Goal: Task Accomplishment & Management: Use online tool/utility

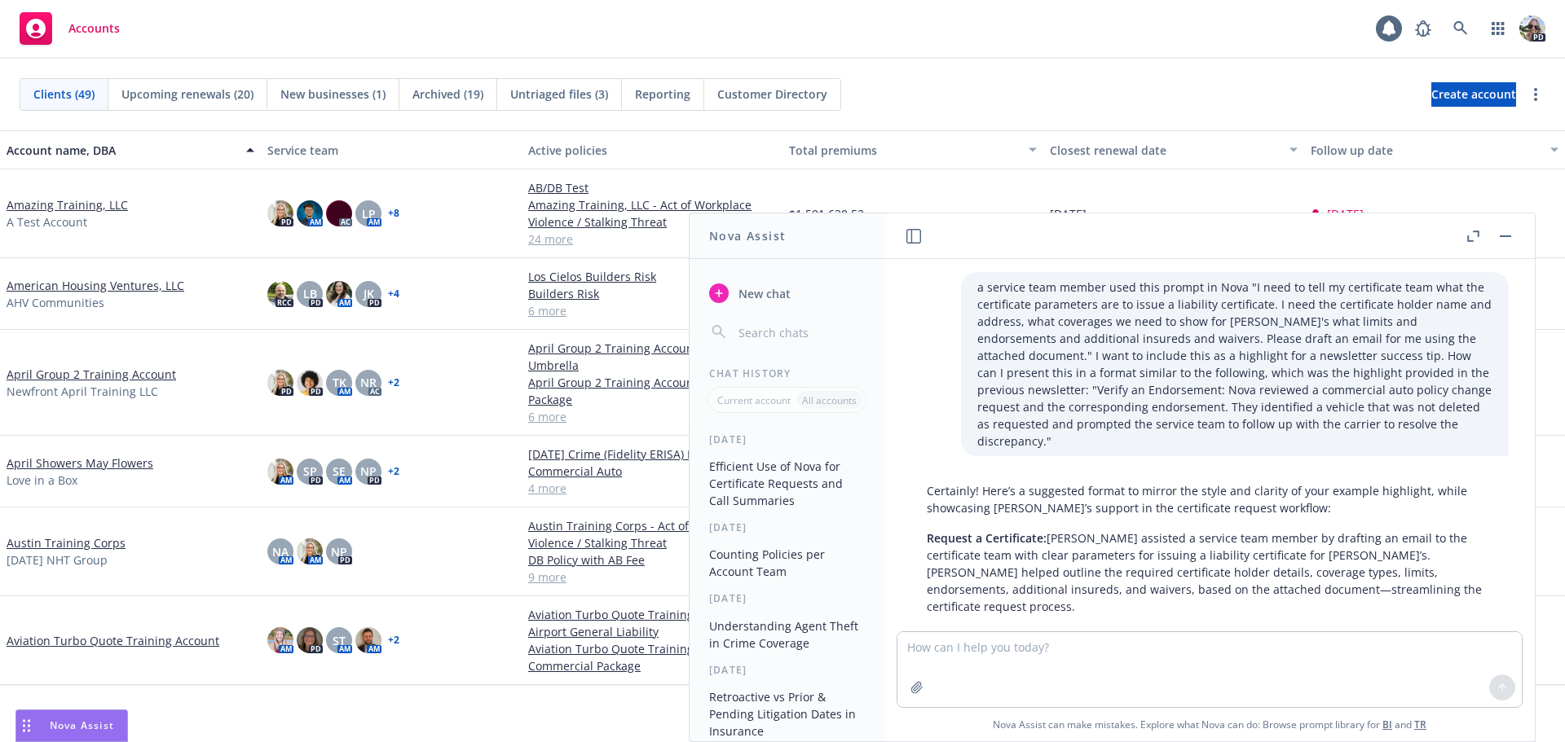
scroll to position [456, 0]
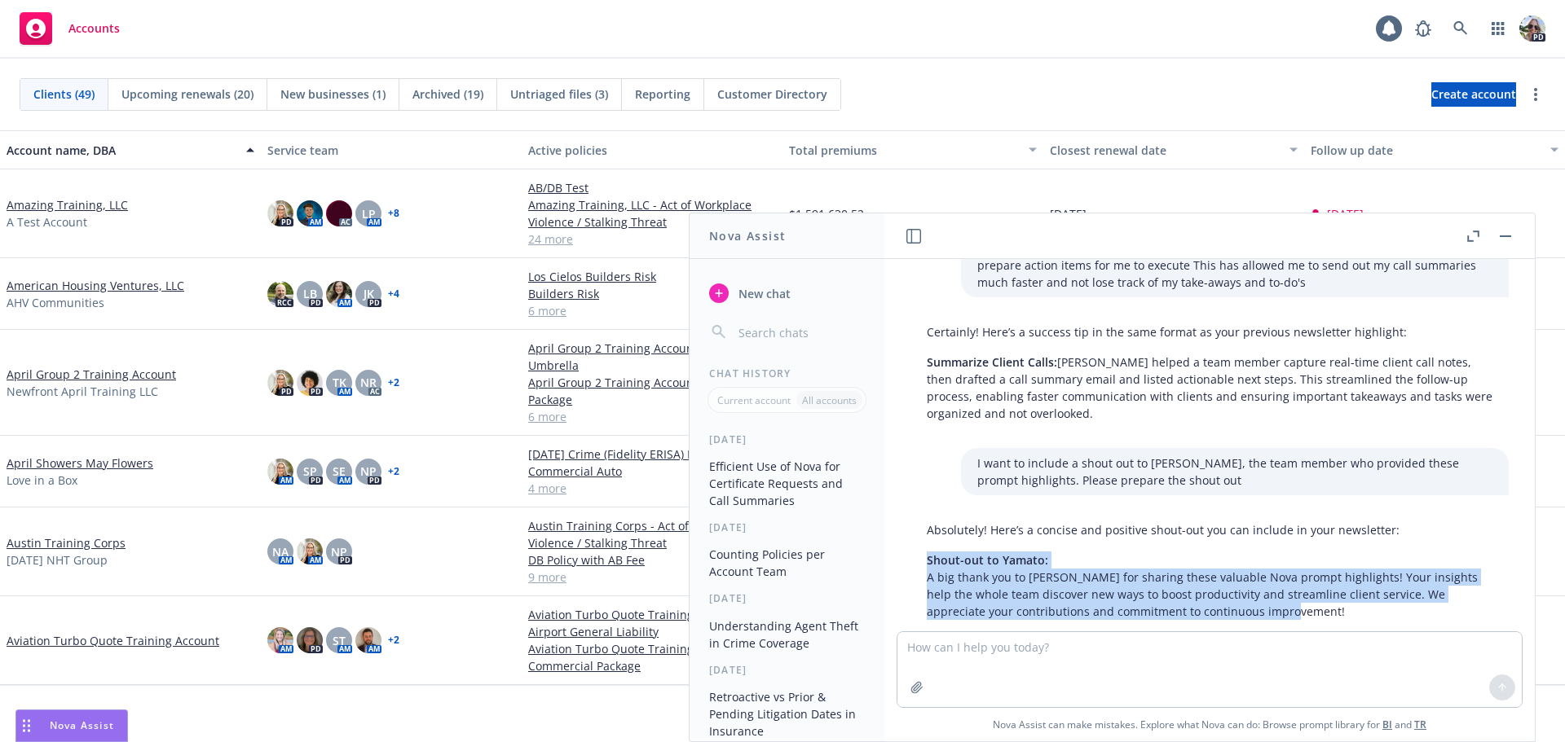
click at [1500, 240] on button "button" at bounding box center [1506, 237] width 20 height 20
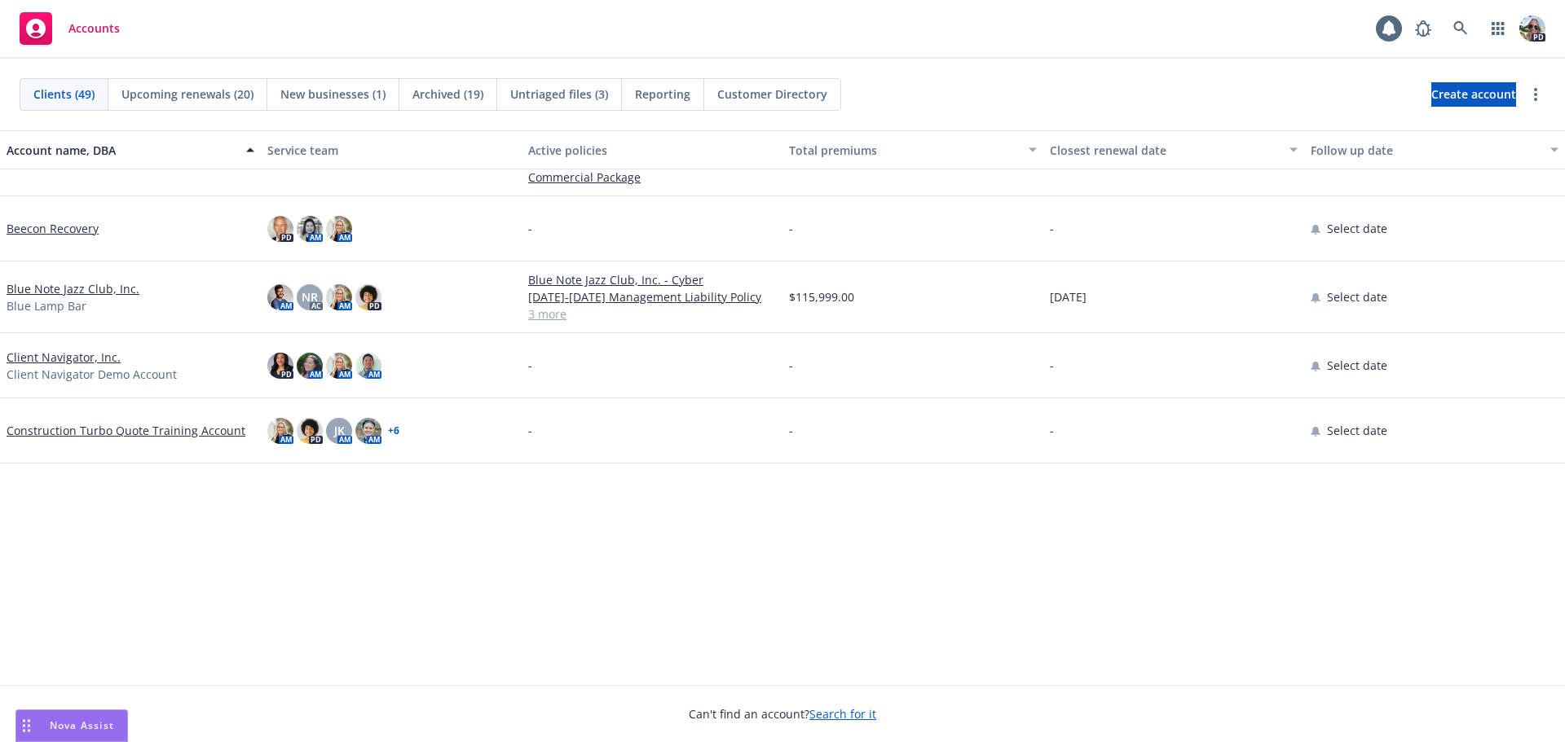
scroll to position [0, 0]
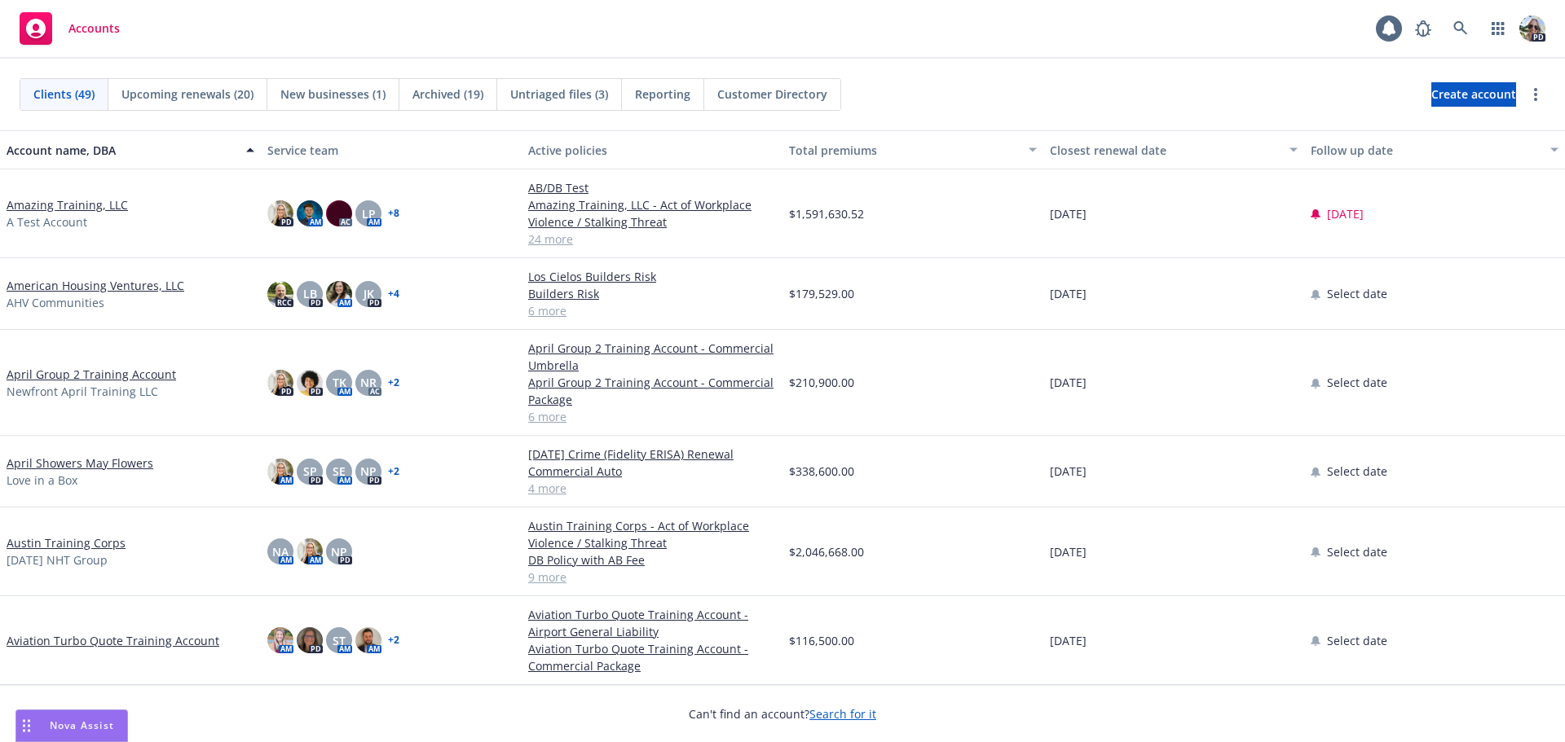
click at [43, 203] on link "Amazing Training, LLC" at bounding box center [67, 204] width 121 height 17
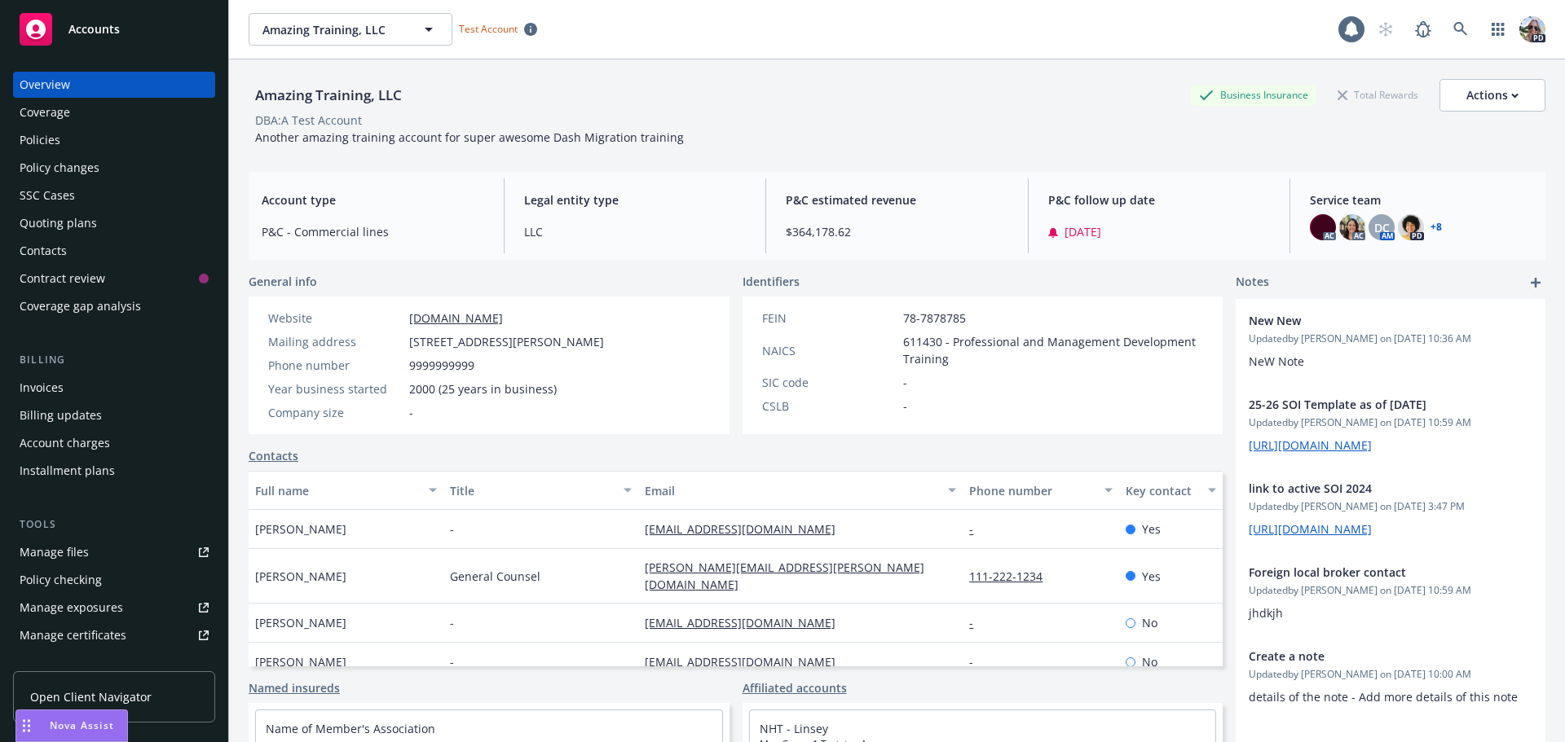
click at [39, 229] on div "Quoting plans" at bounding box center [58, 223] width 77 height 26
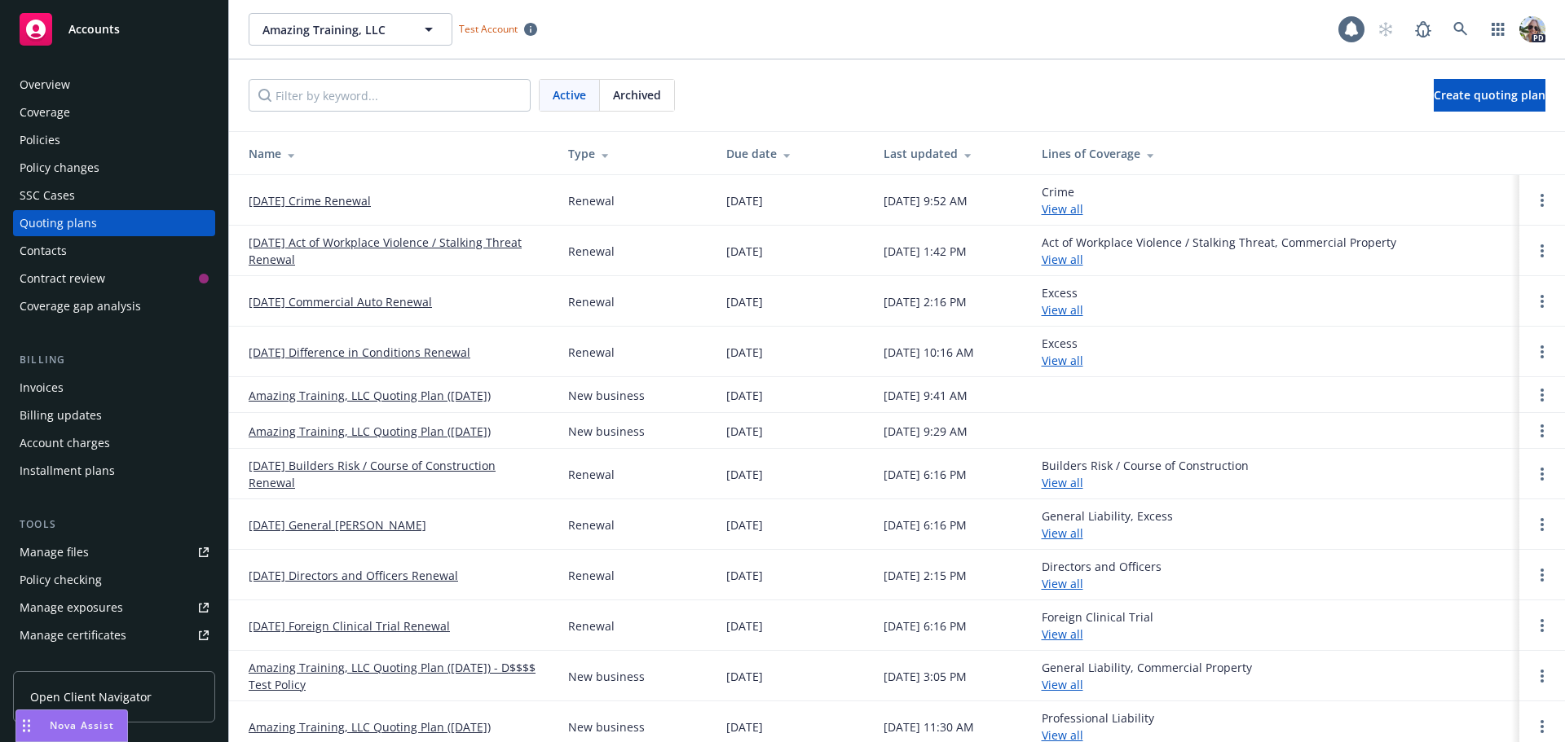
click at [109, 30] on span "Accounts" at bounding box center [93, 29] width 51 height 13
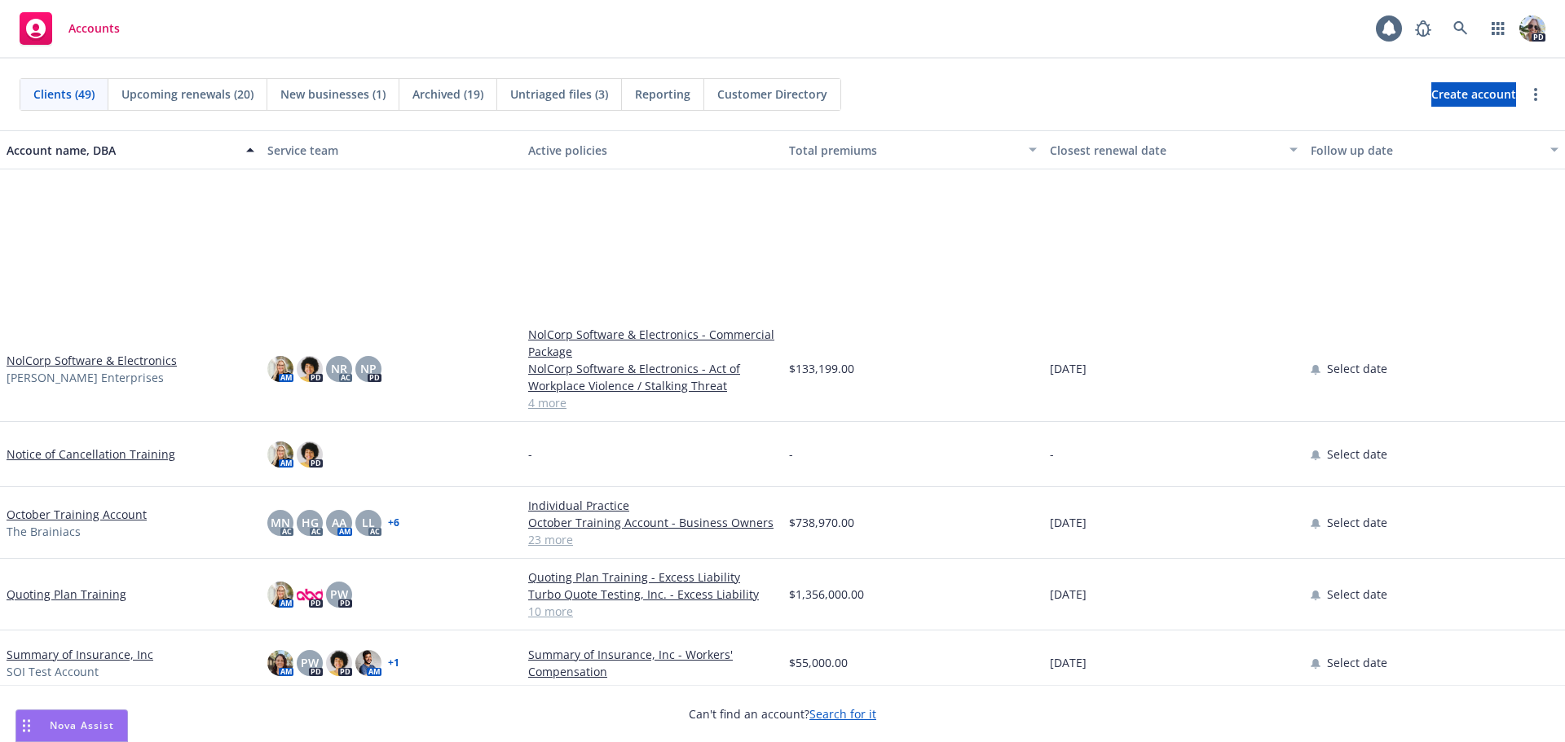
scroll to position [2763, 0]
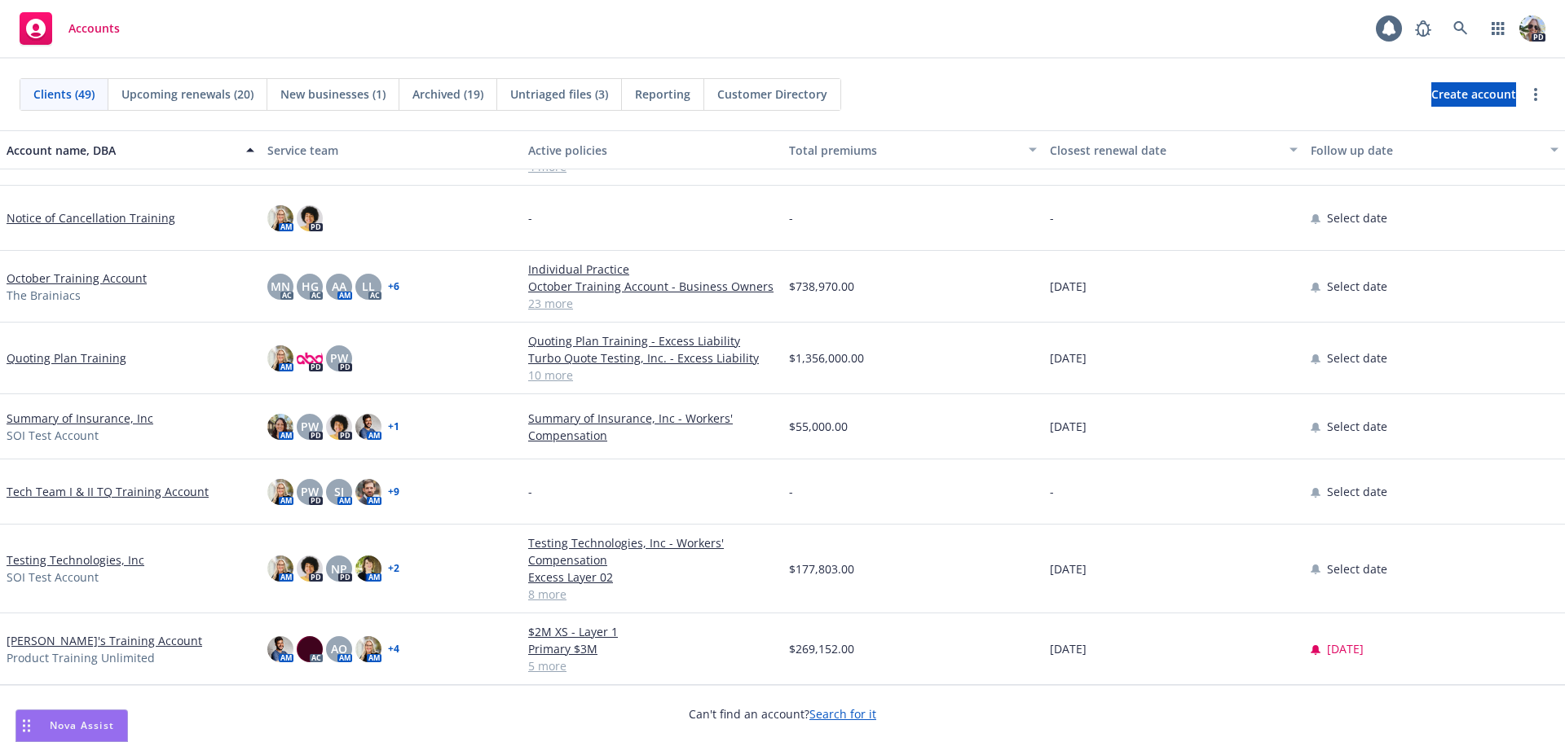
click at [55, 641] on link "[PERSON_NAME]'s Training Account" at bounding box center [105, 640] width 196 height 17
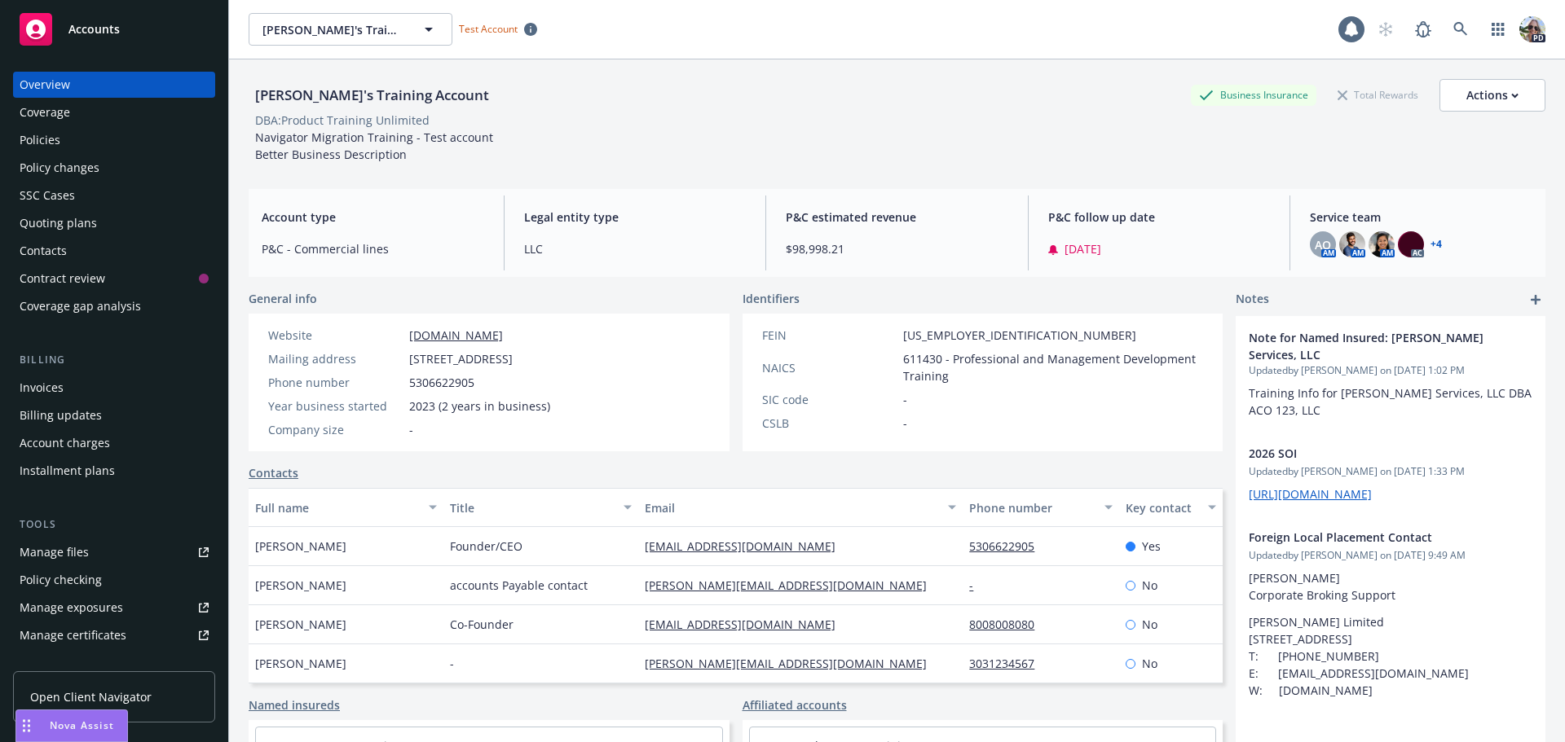
click at [36, 142] on div "Policies" at bounding box center [40, 140] width 41 height 26
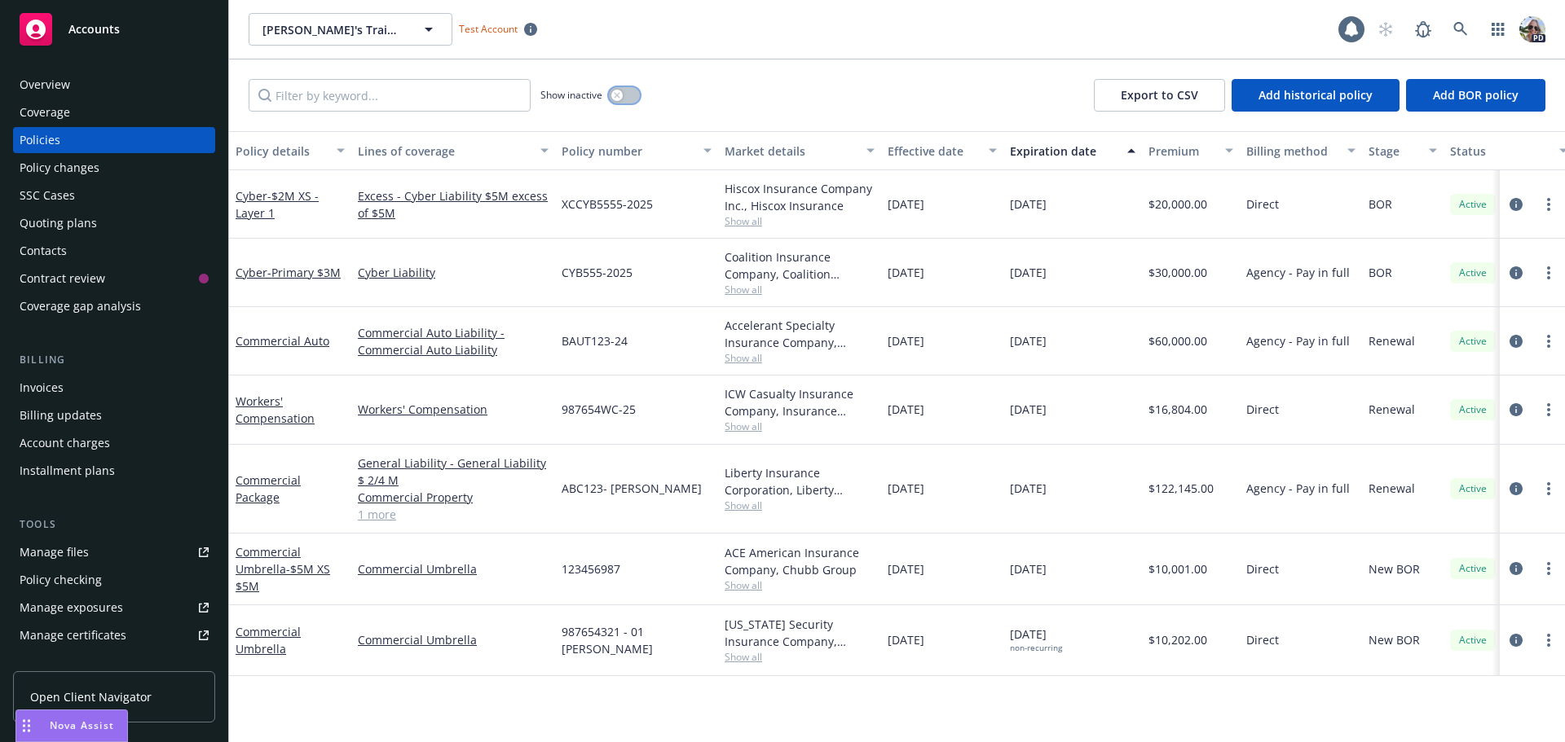
click at [617, 97] on icon "button" at bounding box center [617, 95] width 7 height 7
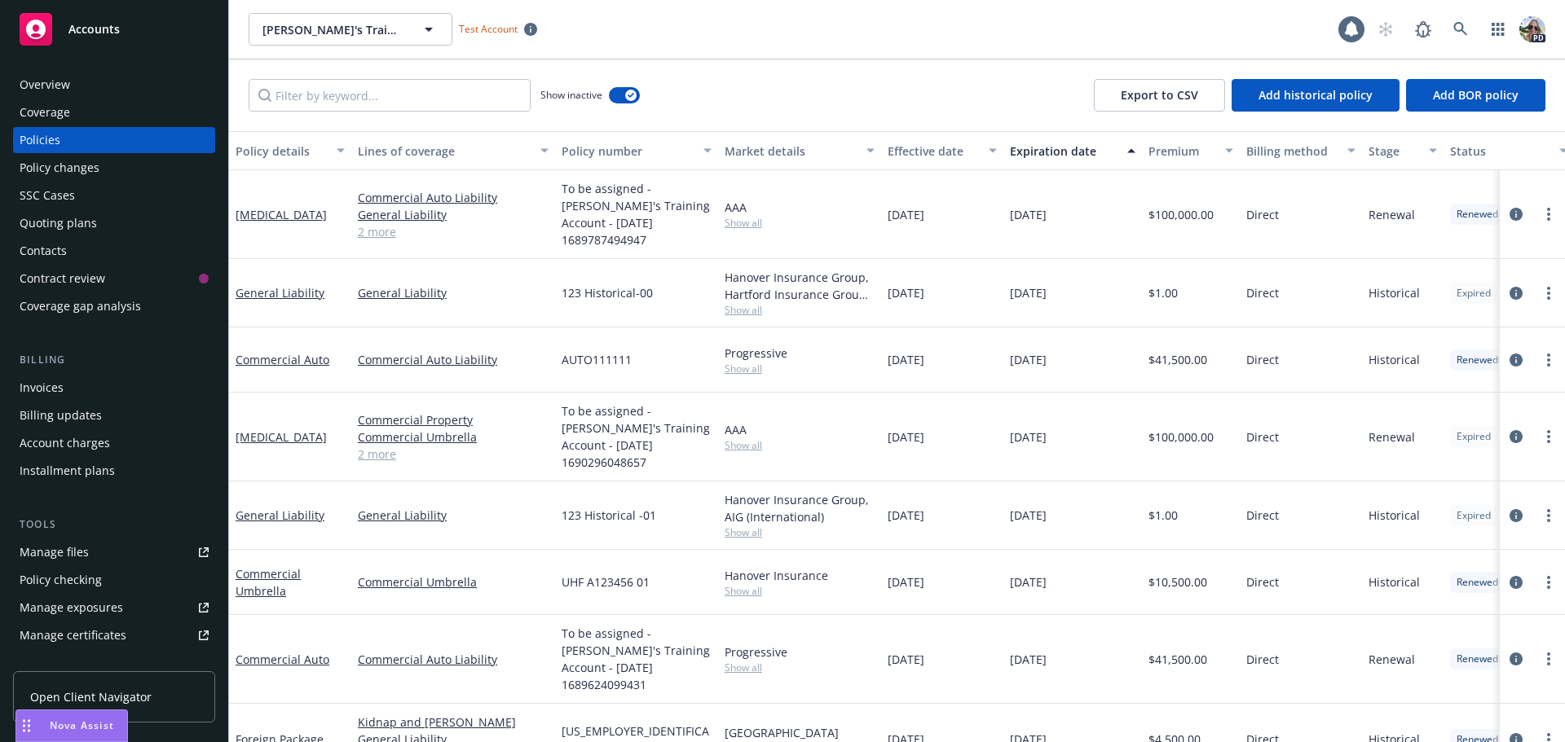
click at [63, 218] on div "Quoting plans" at bounding box center [58, 223] width 77 height 26
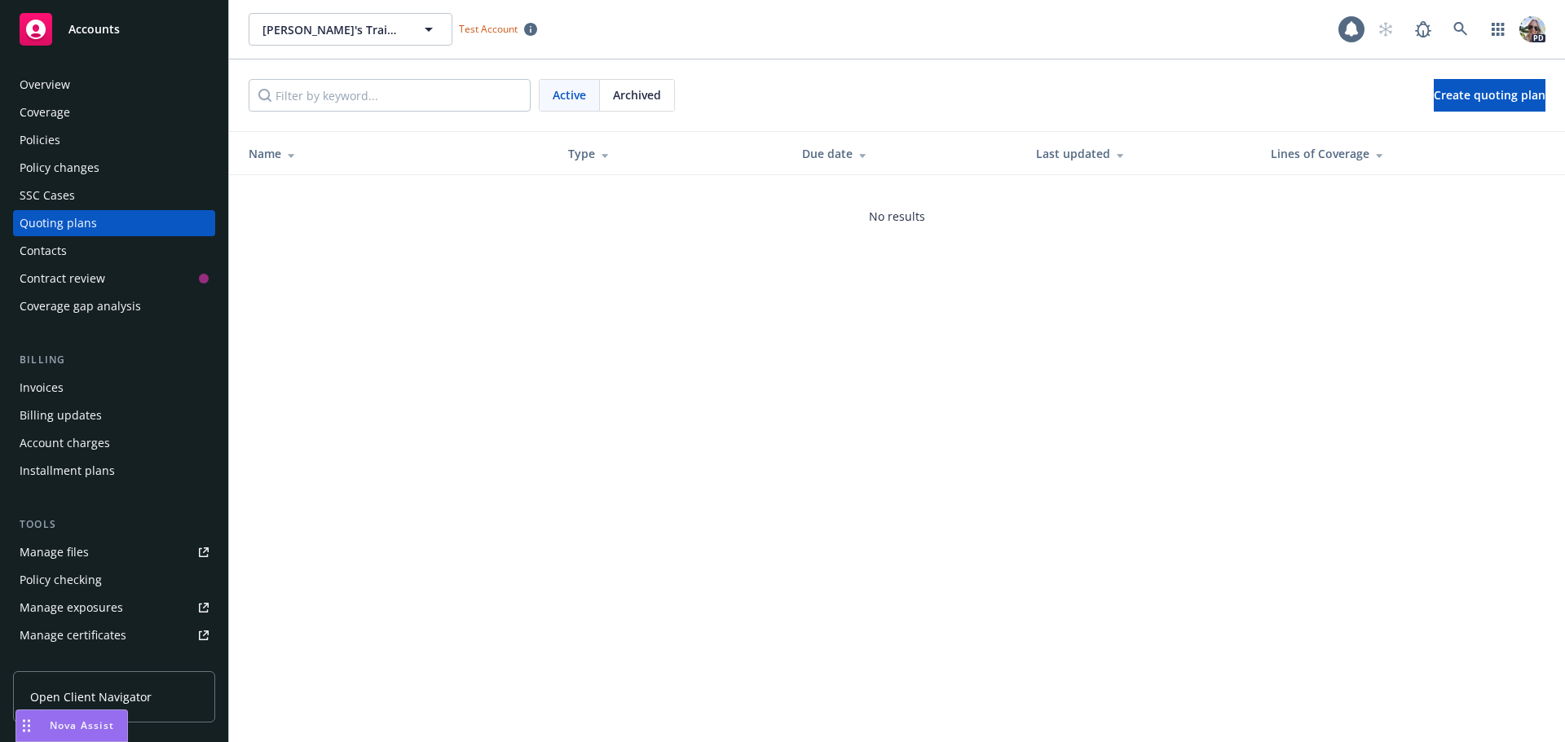
click at [662, 86] on div "Archived" at bounding box center [637, 95] width 74 height 31
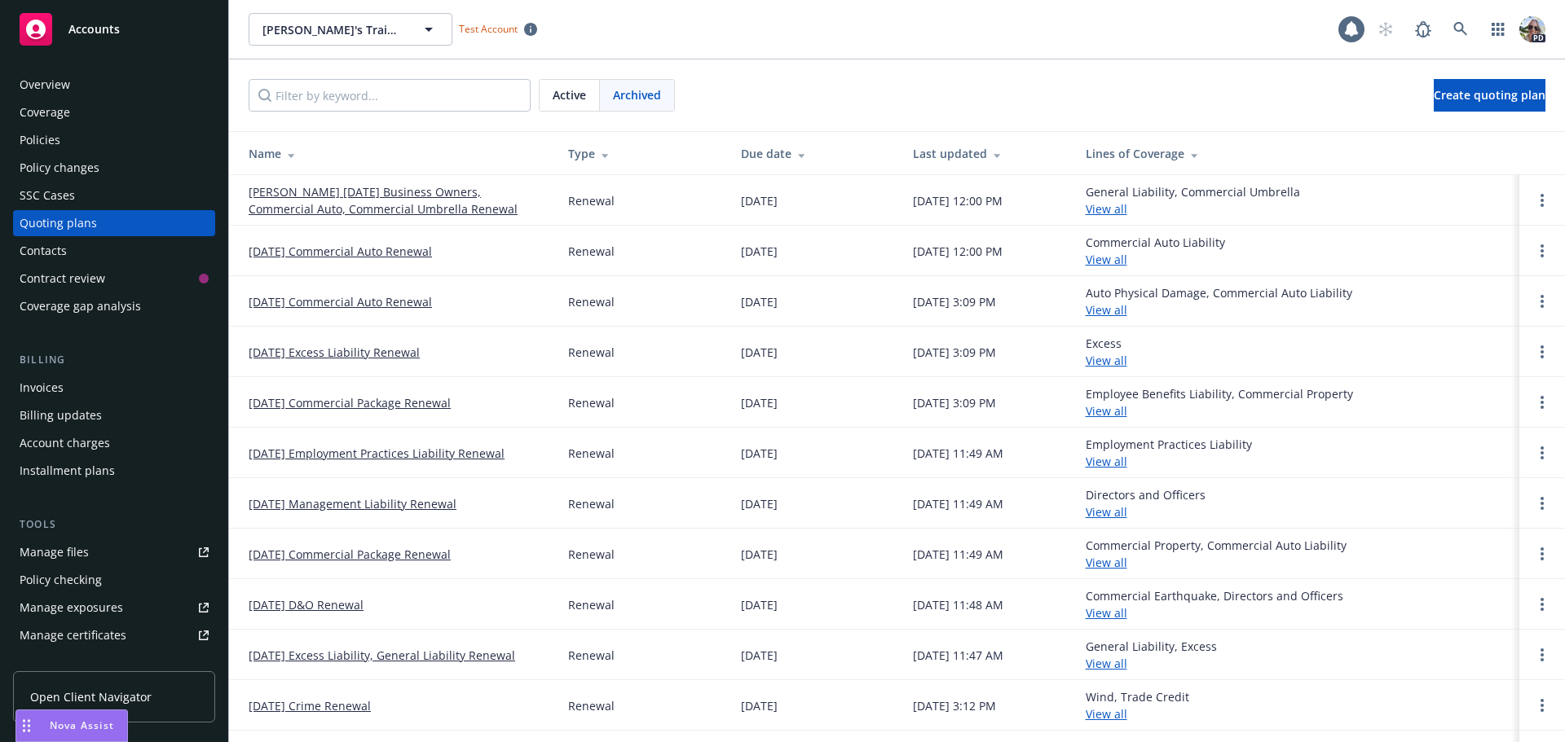
click at [80, 25] on span "Accounts" at bounding box center [93, 29] width 51 height 13
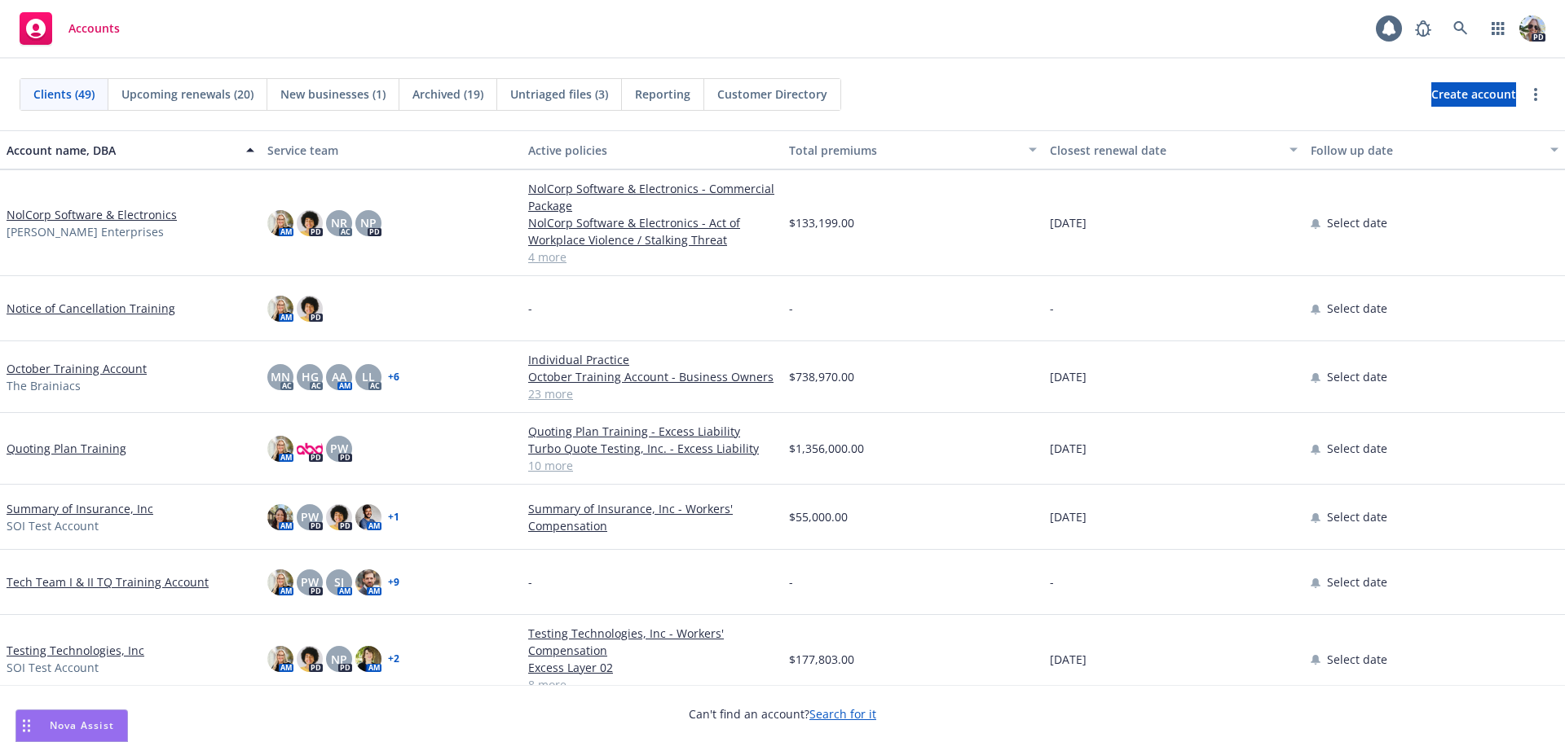
scroll to position [2763, 0]
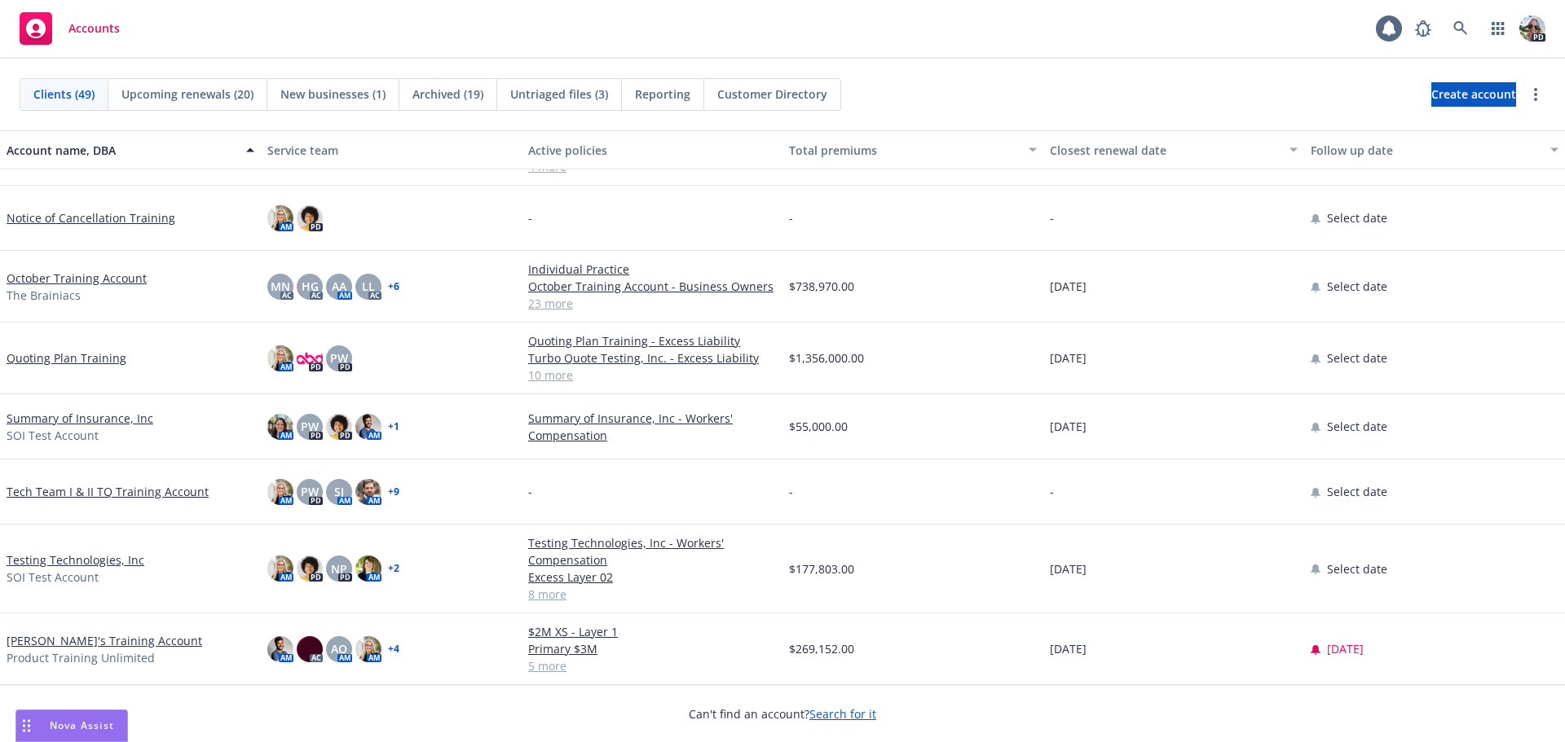
click at [51, 350] on link "Quoting Plan Training" at bounding box center [67, 358] width 120 height 17
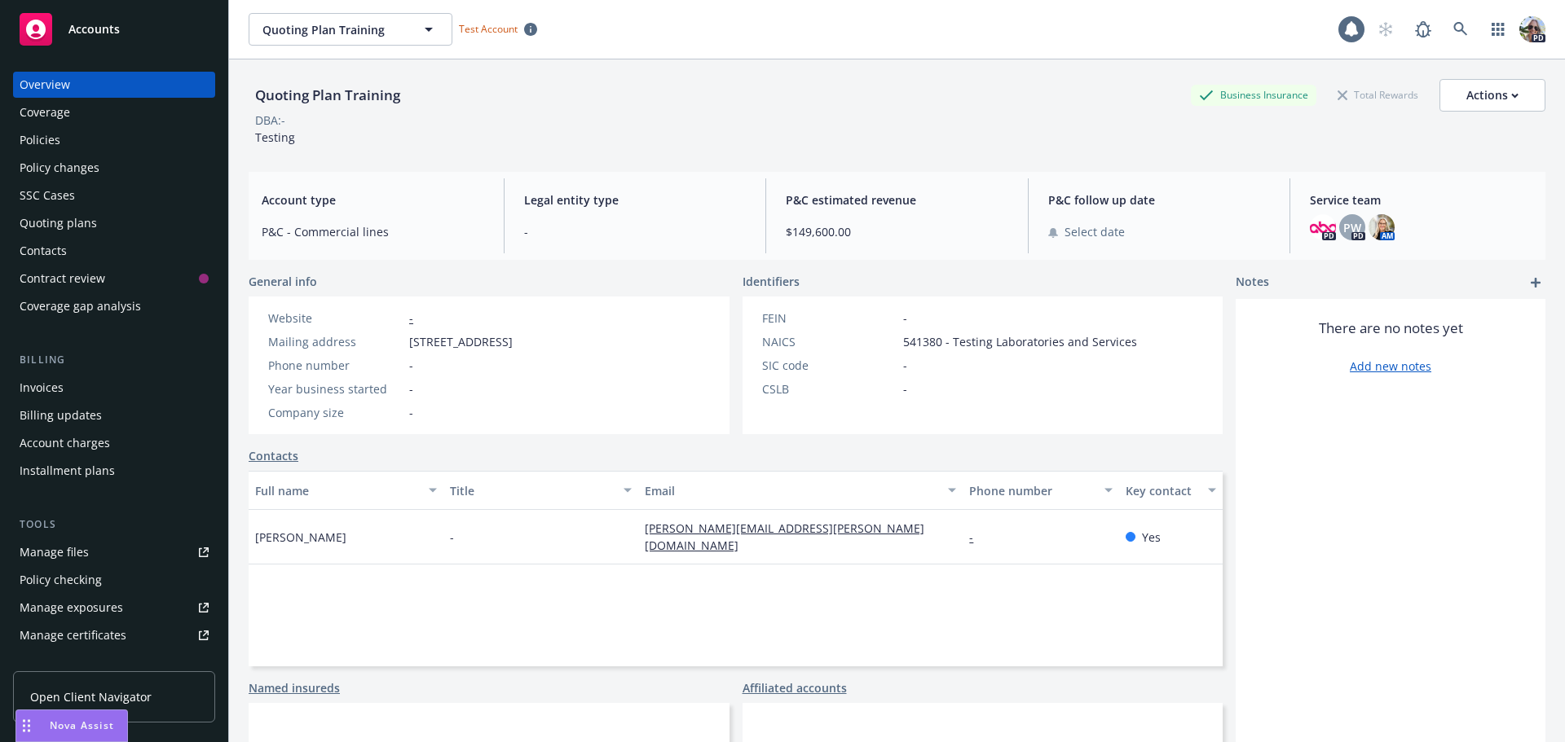
click at [47, 139] on div "Policies" at bounding box center [40, 140] width 41 height 26
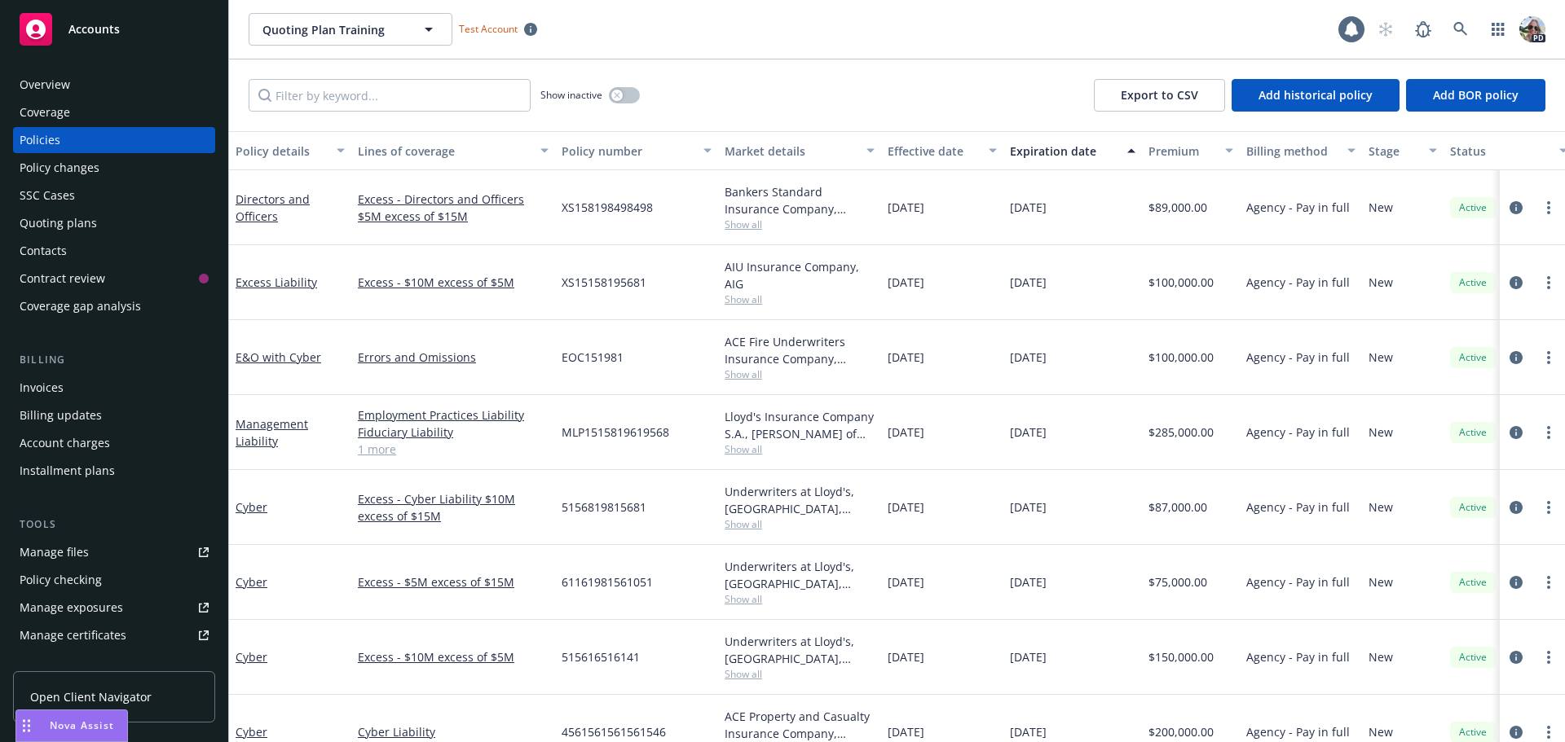
click at [36, 219] on div "Quoting plans" at bounding box center [58, 223] width 77 height 26
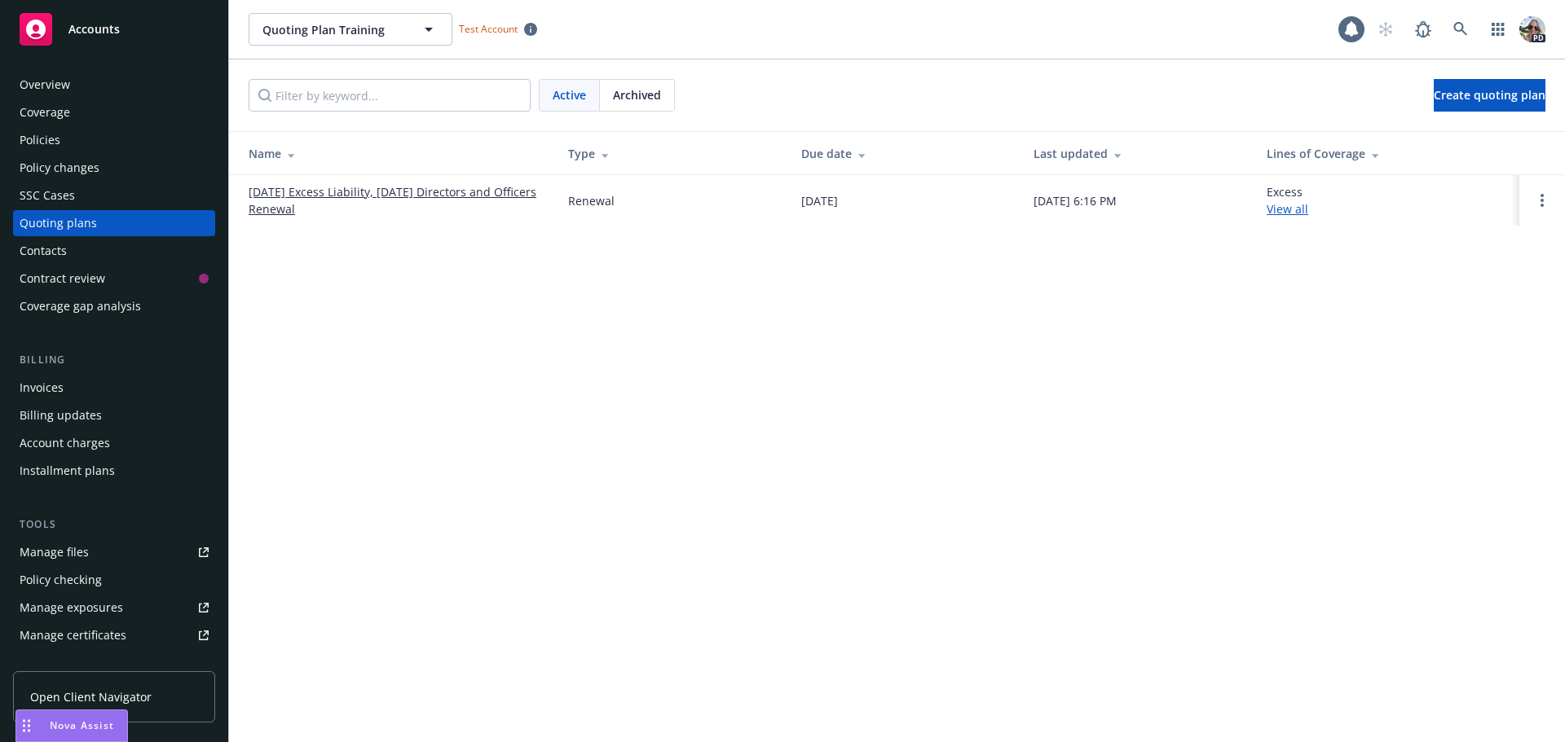
click at [37, 144] on div "Policies" at bounding box center [40, 140] width 41 height 26
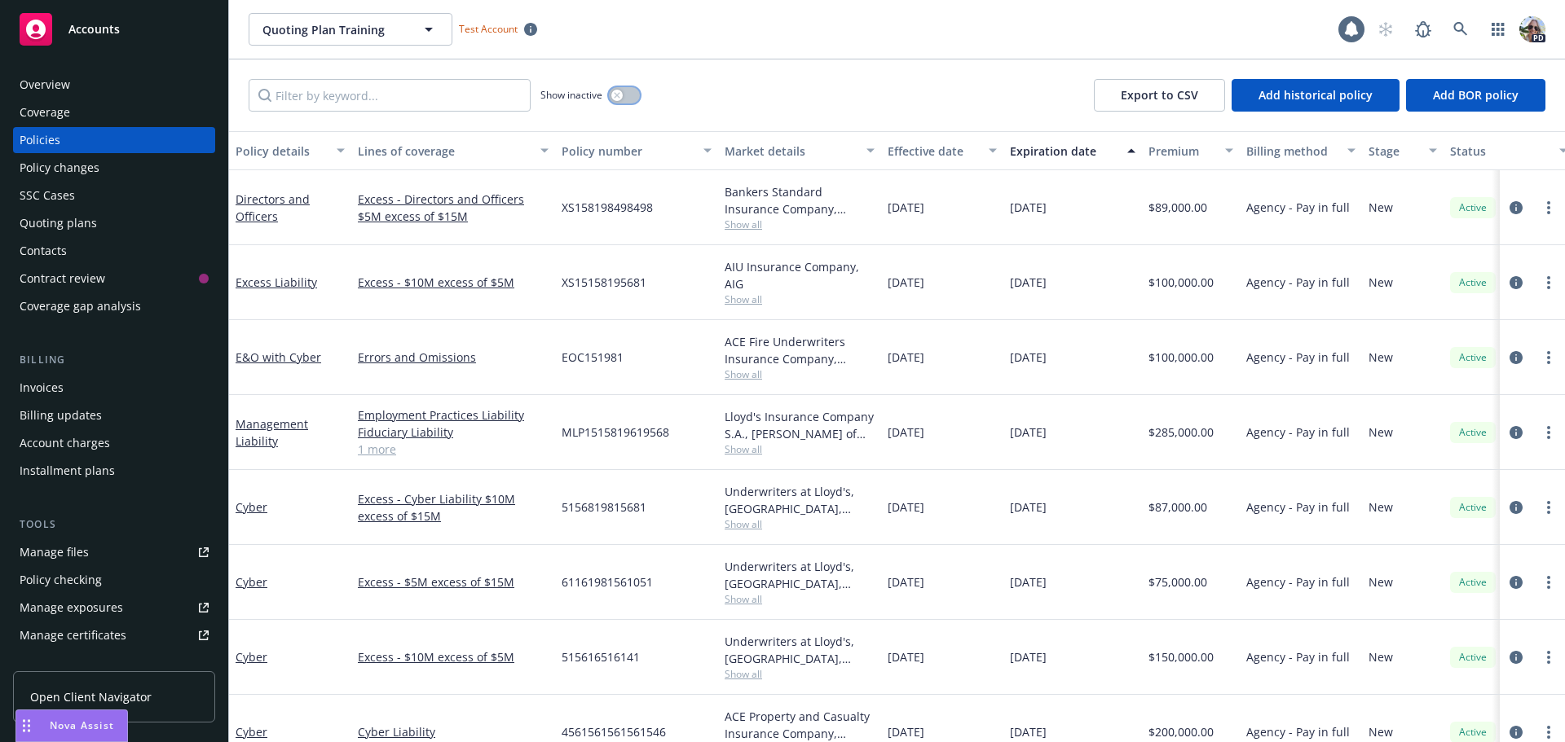
click at [617, 93] on icon "button" at bounding box center [617, 95] width 7 height 7
click at [1459, 33] on icon at bounding box center [1460, 29] width 15 height 15
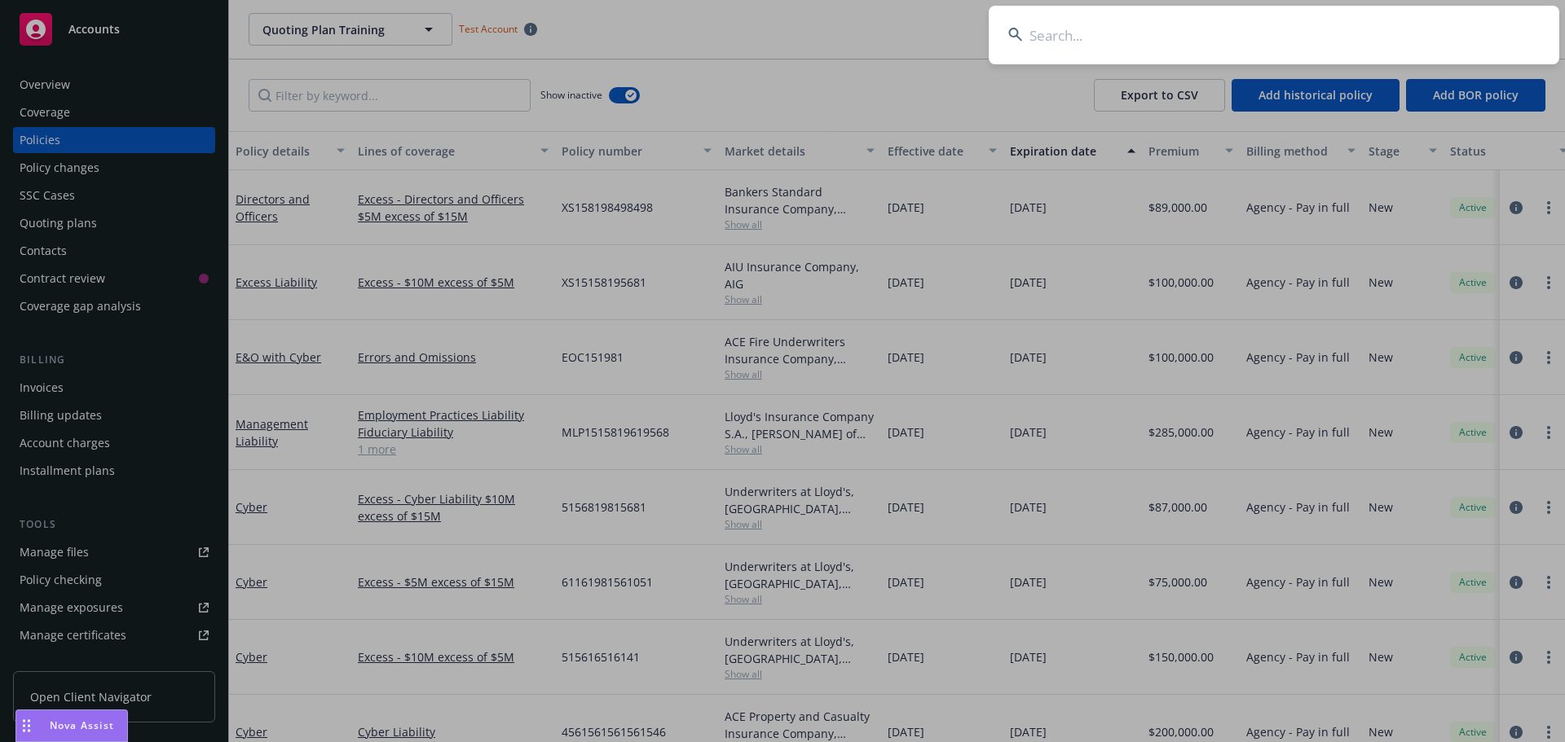
click at [1100, 24] on input at bounding box center [1274, 35] width 571 height 59
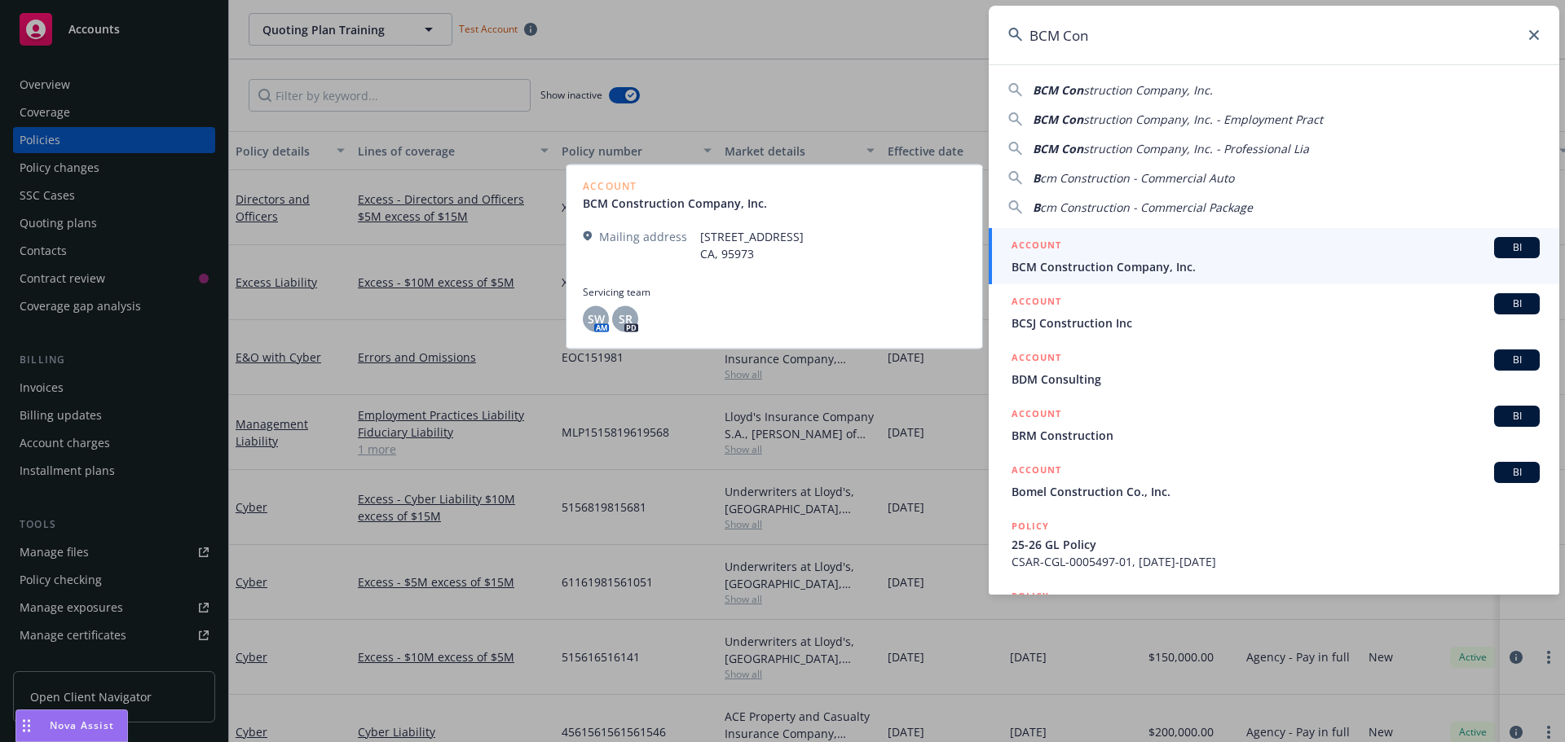
type input "BCM Con"
click at [1096, 270] on span "BCM Construction Company, Inc." at bounding box center [1275, 266] width 528 height 17
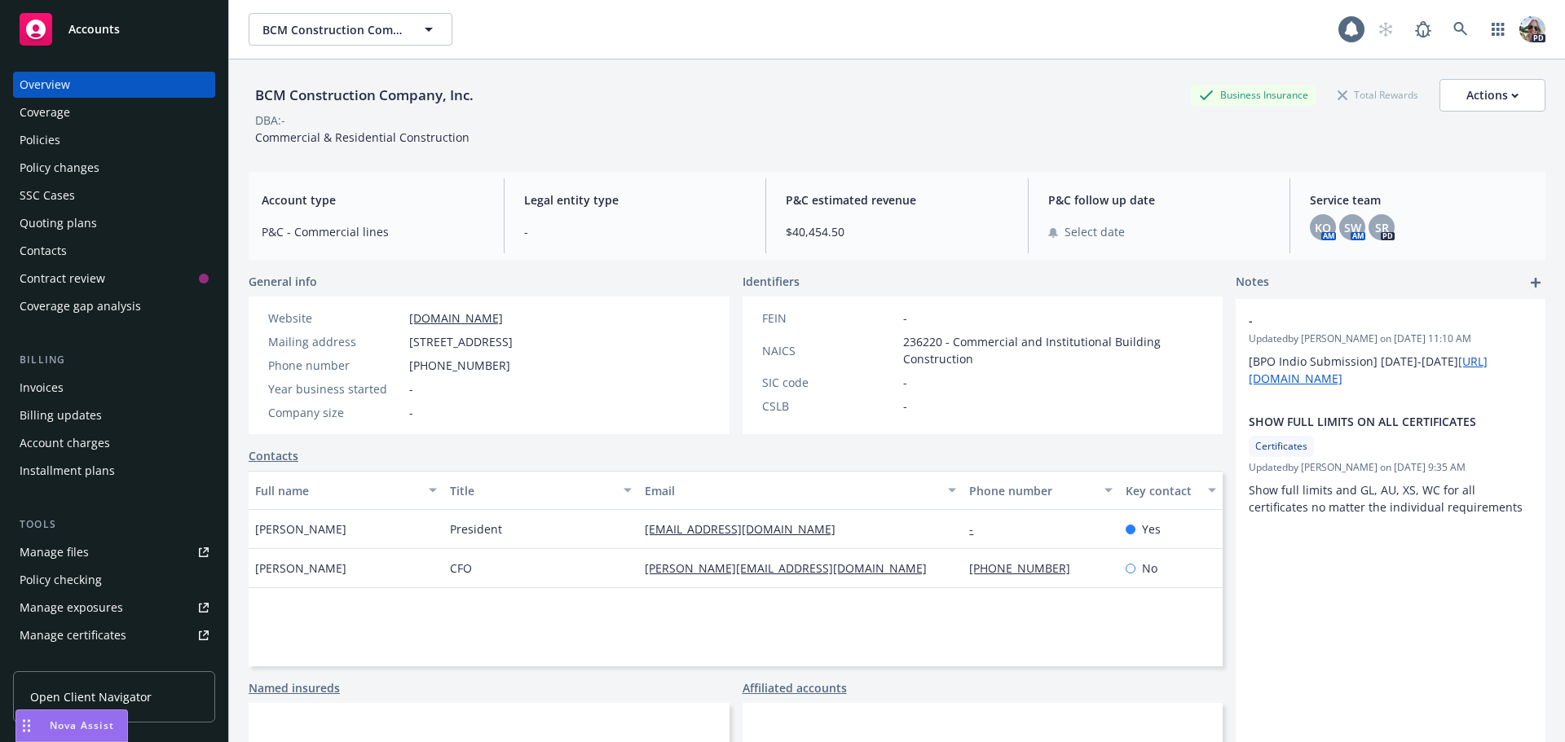
click at [40, 143] on div "Policies" at bounding box center [40, 140] width 41 height 26
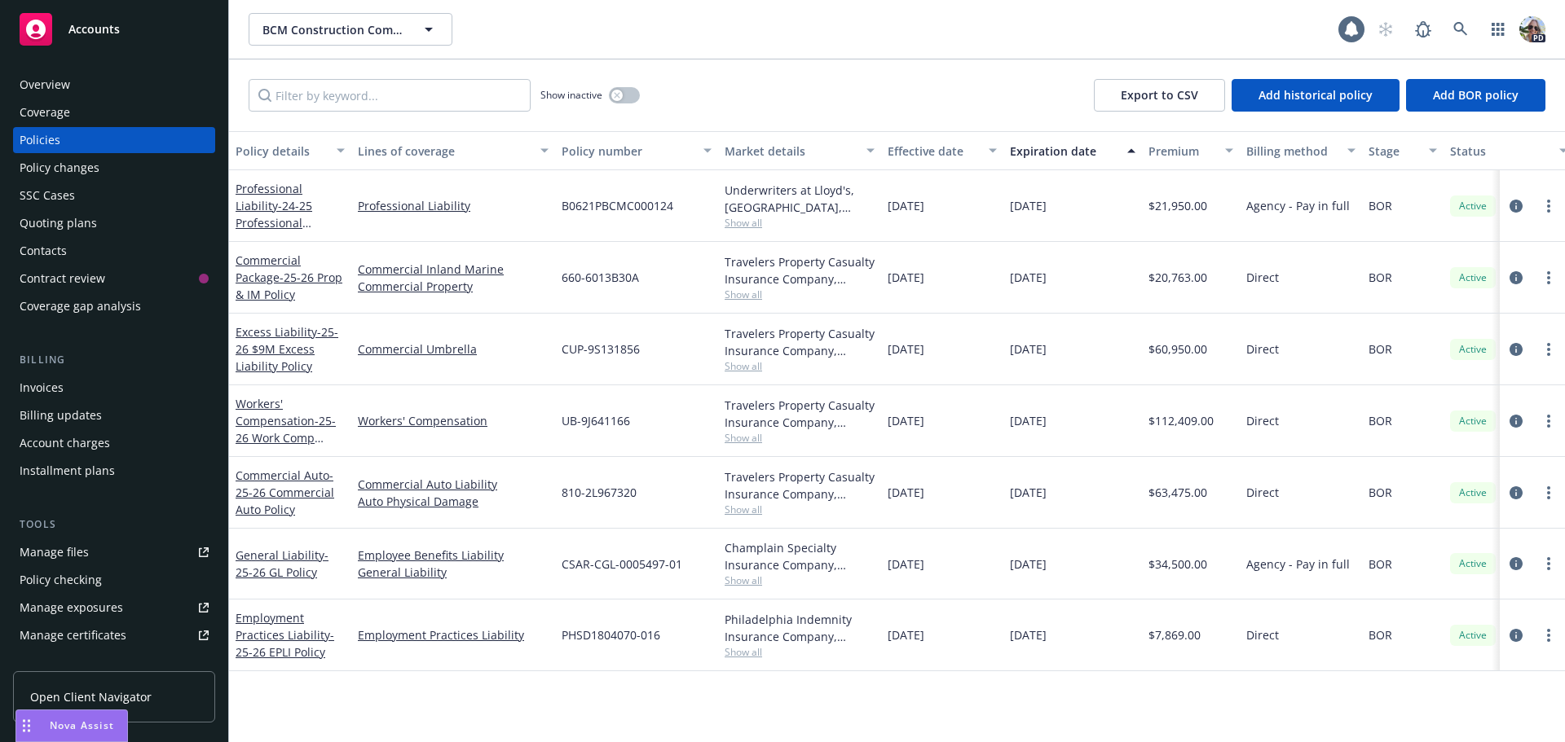
click at [46, 219] on div "Quoting plans" at bounding box center [58, 223] width 77 height 26
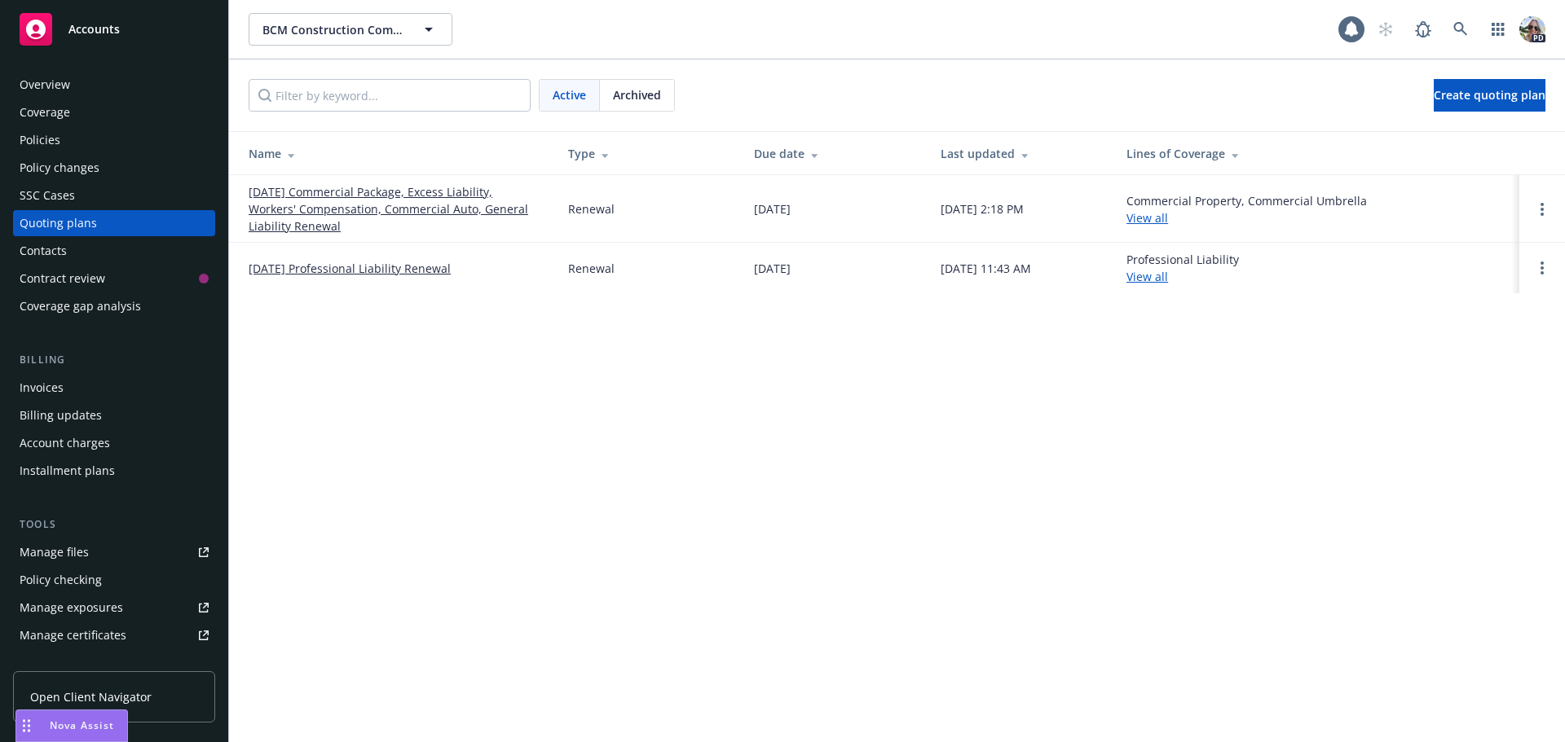
click at [395, 267] on link "[DATE] Professional Liability Renewal" at bounding box center [350, 268] width 202 height 17
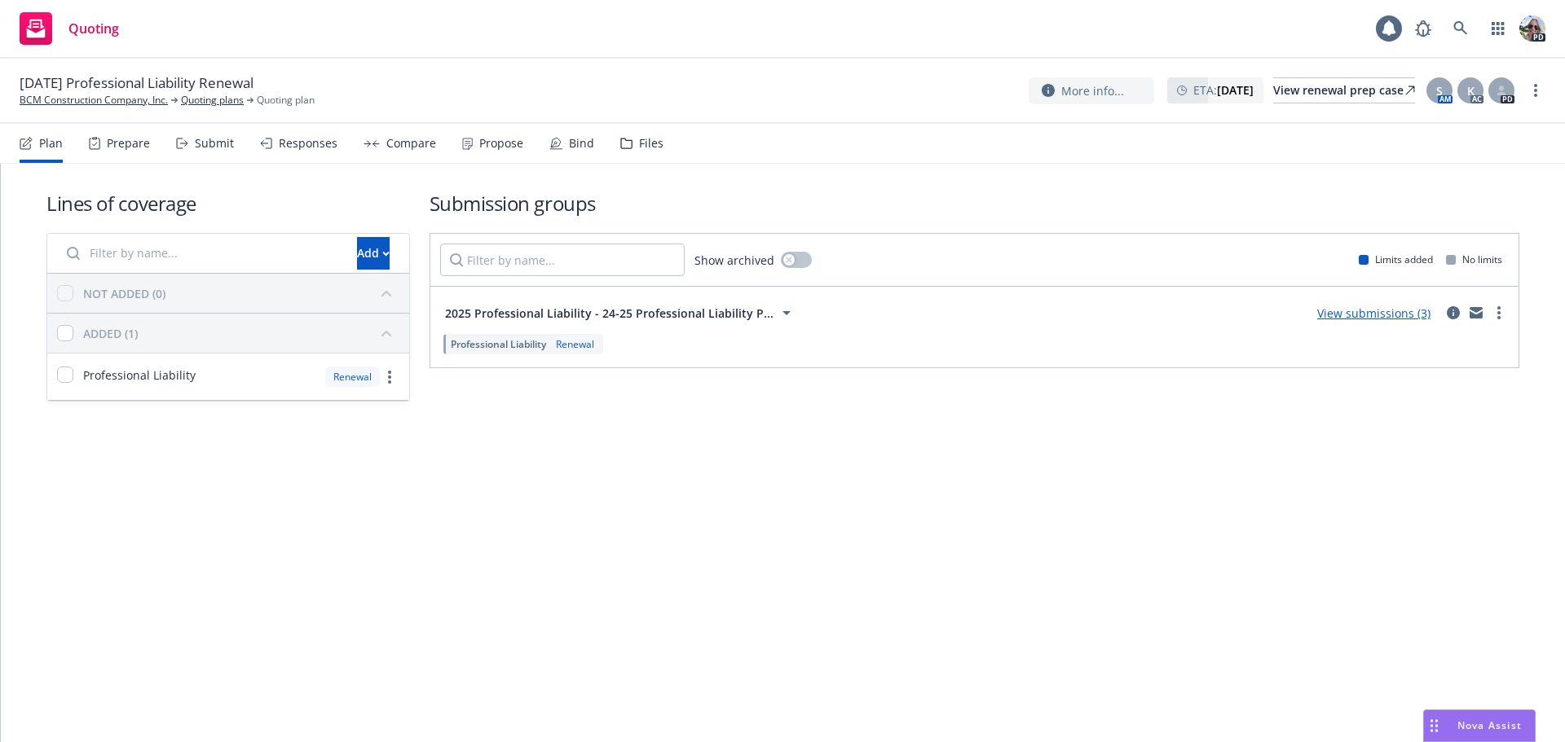
click at [727, 509] on div "Lines of coverage Add NOT ADDED (0) ADDED (1) Professional Liability Renewal Su…" at bounding box center [783, 453] width 1564 height 579
click at [1346, 309] on link "View submissions (3)" at bounding box center [1373, 313] width 113 height 15
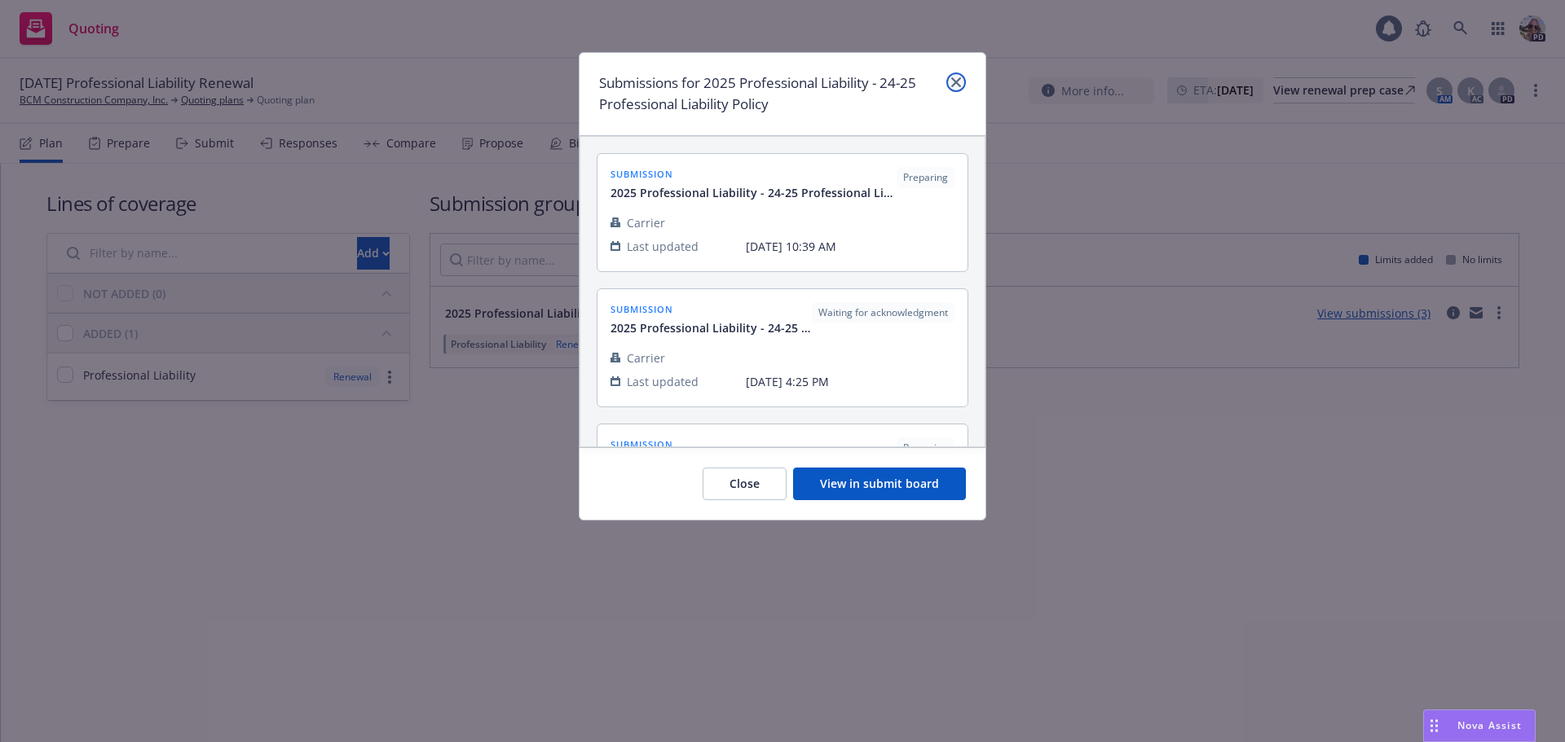
click at [962, 77] on link "close" at bounding box center [956, 83] width 20 height 20
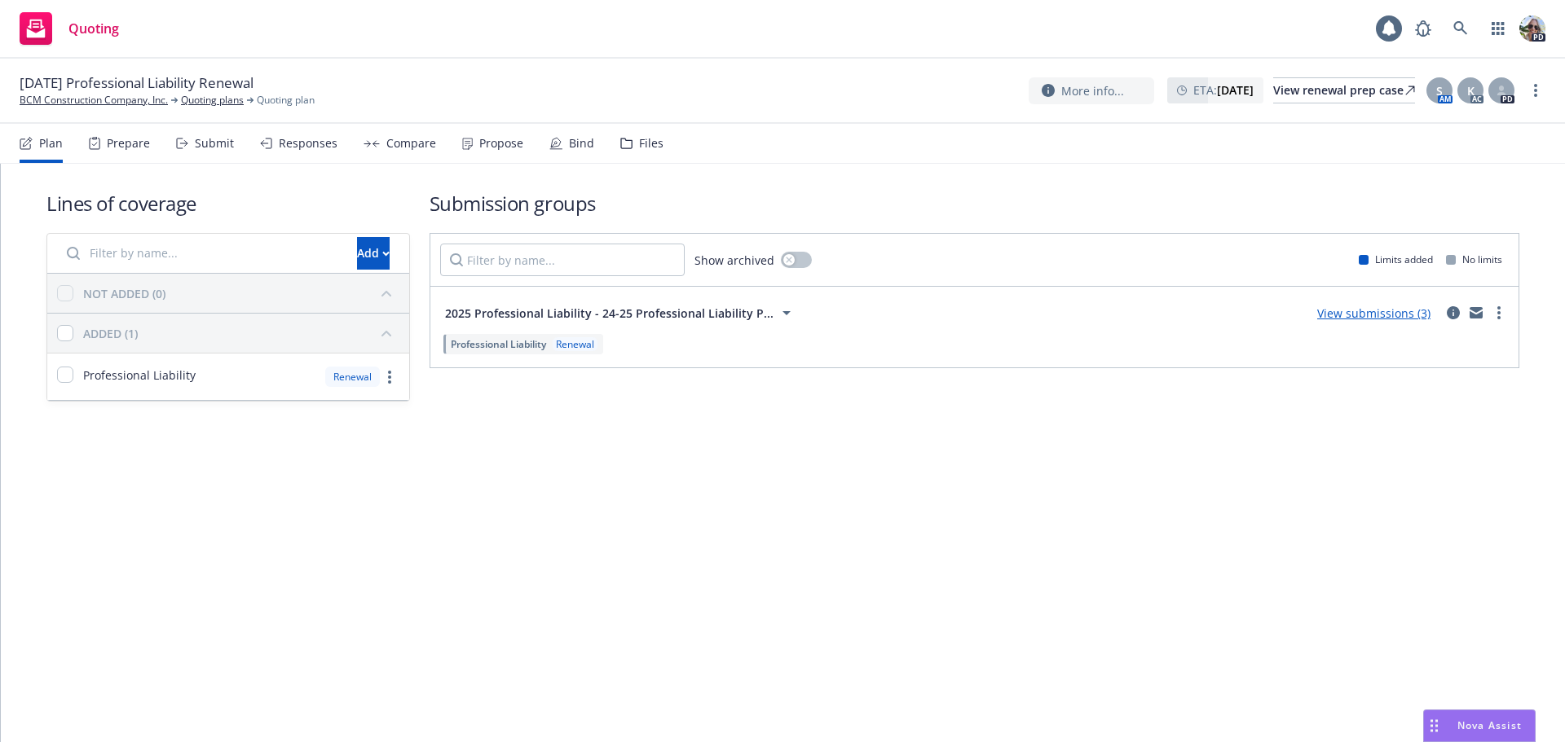
click at [206, 139] on div "Submit" at bounding box center [214, 143] width 39 height 13
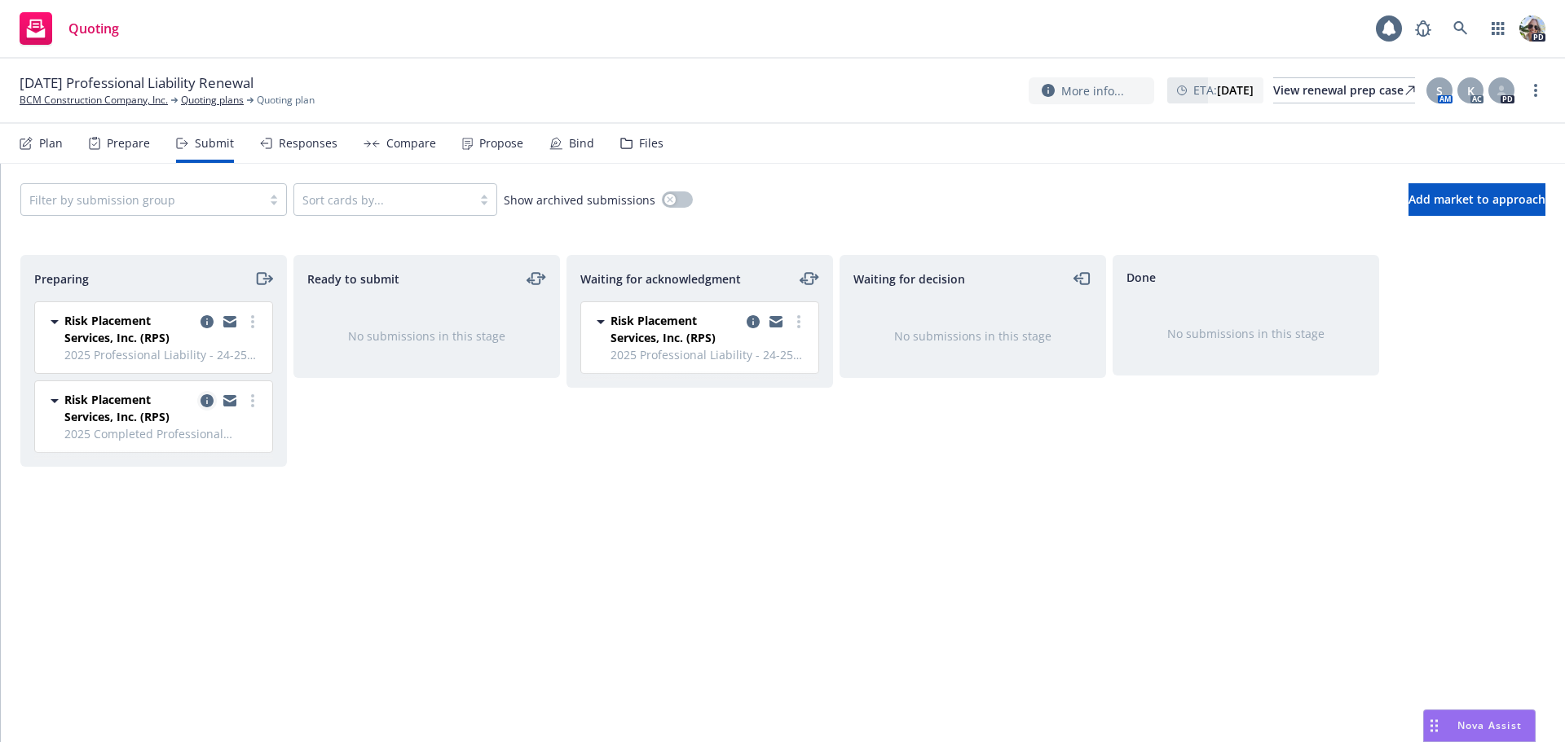
click at [208, 392] on link "copy logging email" at bounding box center [207, 401] width 20 height 20
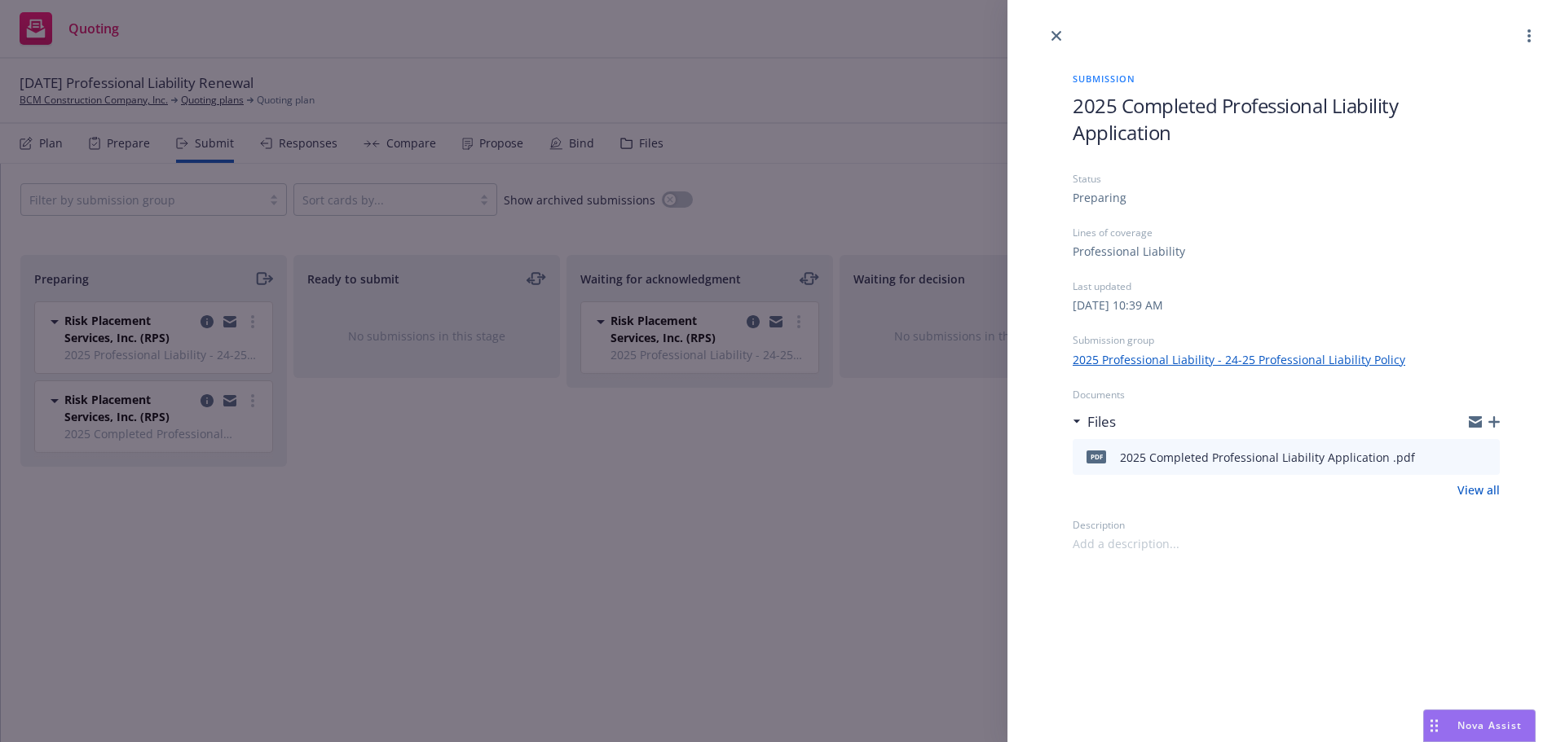
click at [678, 561] on div "Submission 2025 Completed Professional Liability Application Status Preparing L…" at bounding box center [782, 371] width 1565 height 742
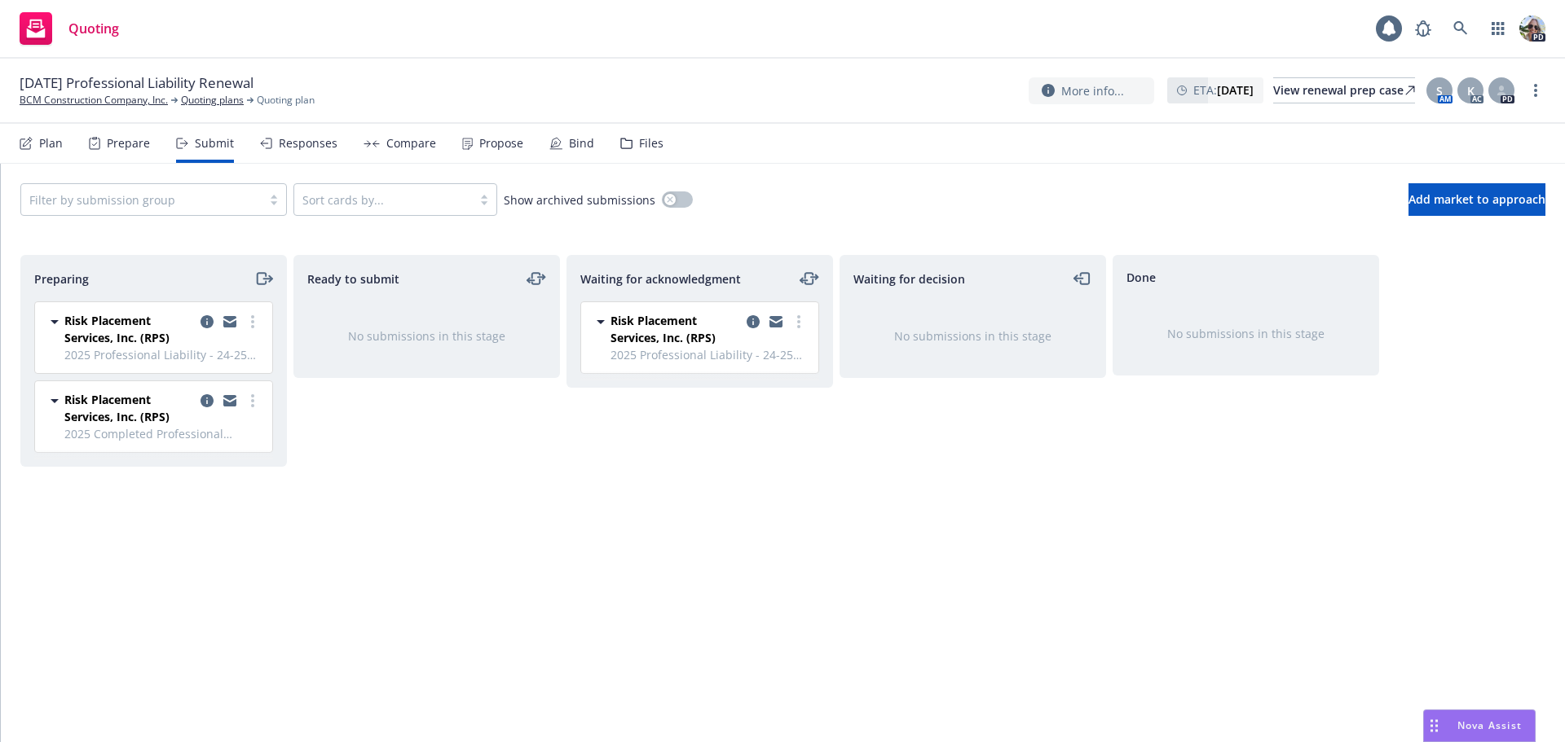
click at [127, 333] on span "Risk Placement Services, Inc. (RPS)" at bounding box center [129, 329] width 130 height 34
click at [129, 333] on span "Risk Placement Services, Inc. (RPS)" at bounding box center [129, 329] width 130 height 34
click at [211, 319] on icon "copy logging email" at bounding box center [206, 321] width 13 height 13
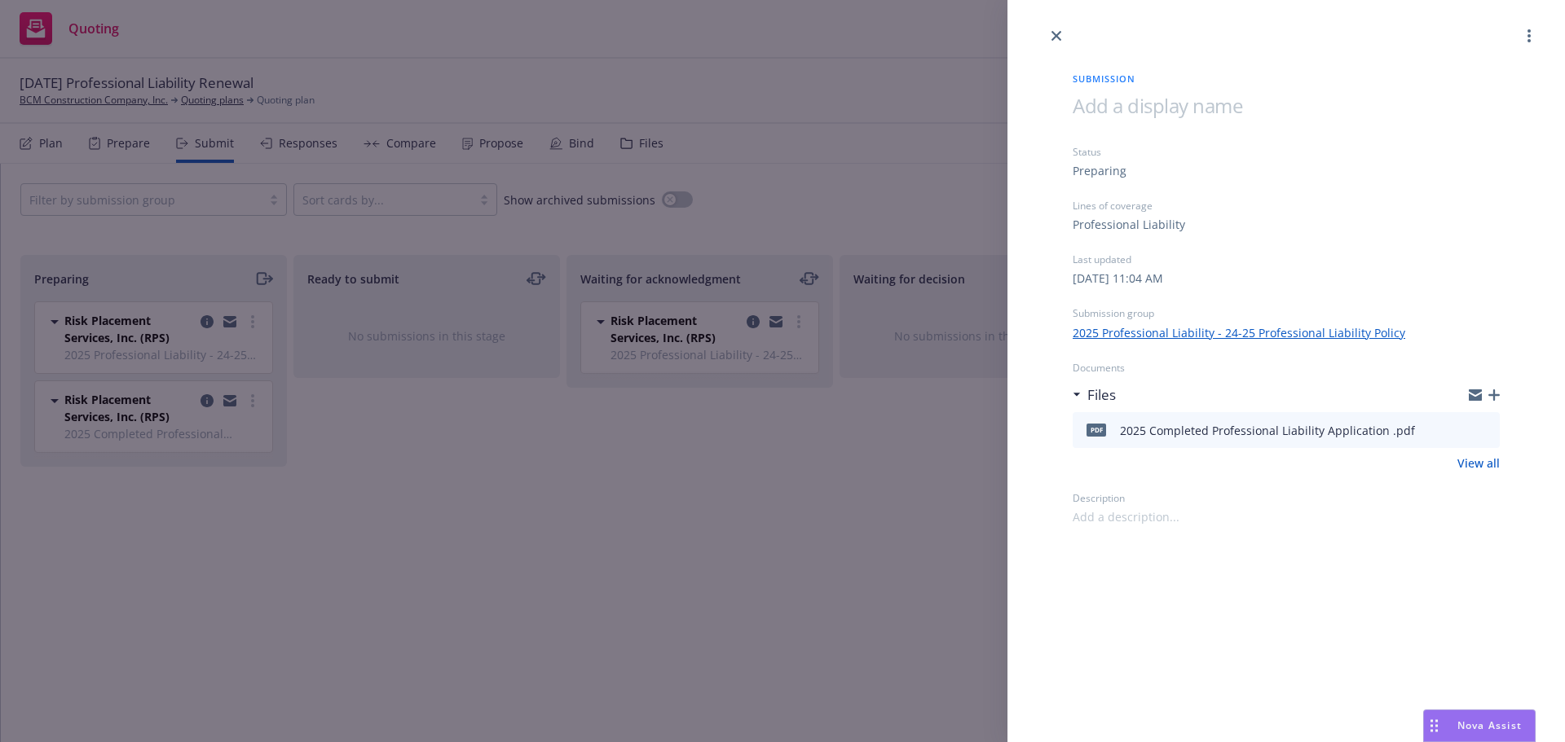
click at [713, 420] on div "Submission Status Preparing Lines of coverage Professional Liability Last updat…" at bounding box center [782, 371] width 1565 height 742
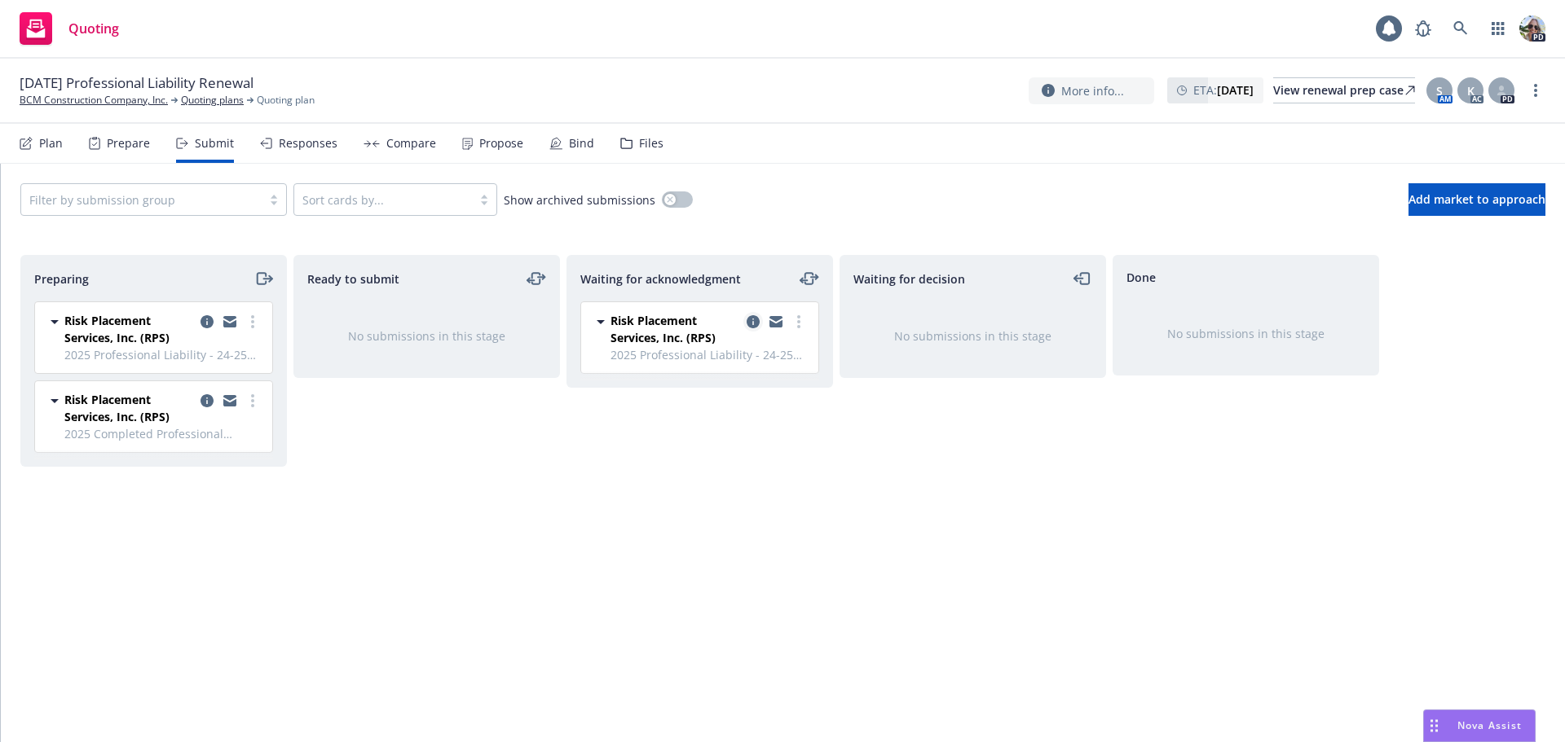
click at [754, 319] on icon "copy logging email" at bounding box center [753, 321] width 13 height 13
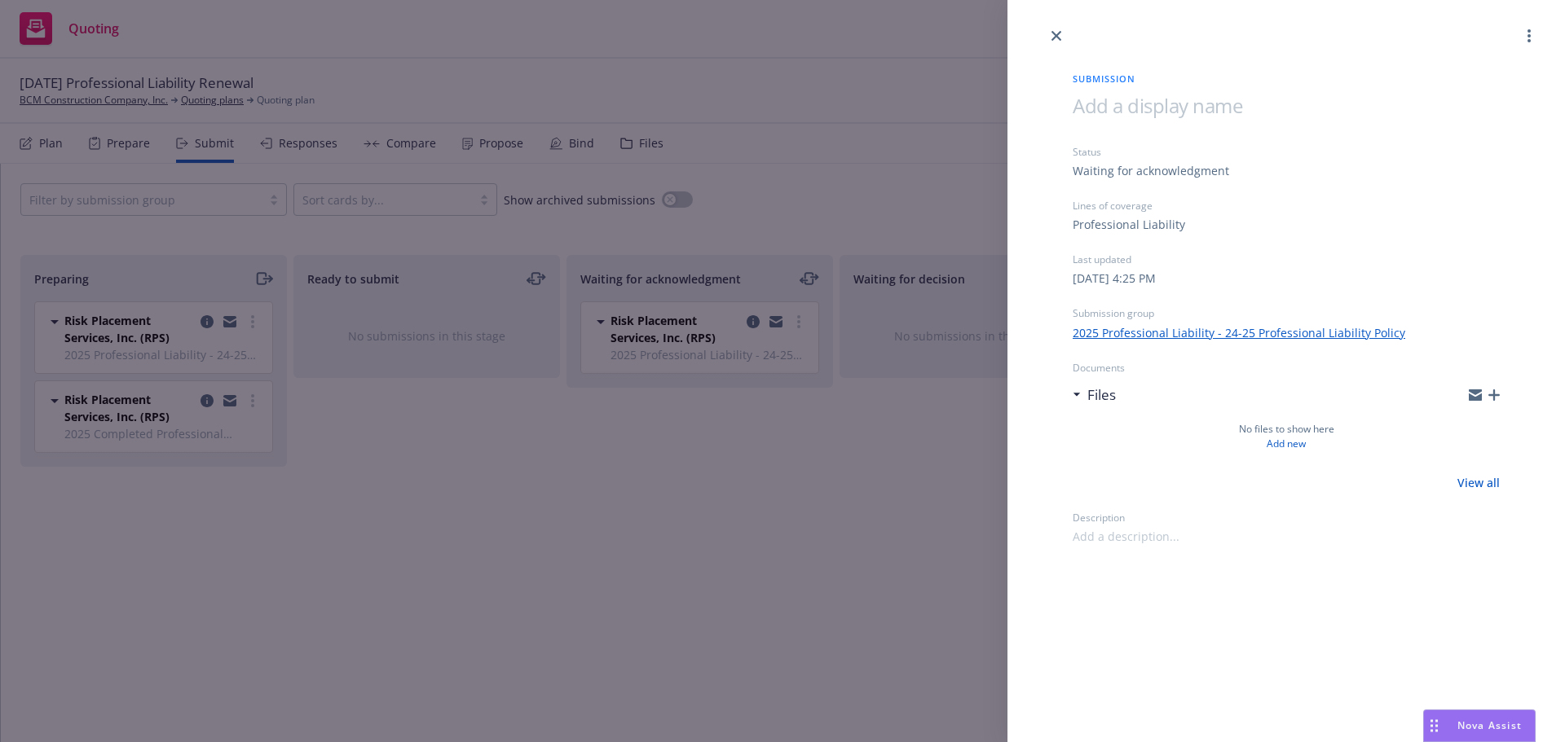
drag, startPoint x: 1050, startPoint y: 34, endPoint x: 1047, endPoint y: 46, distance: 12.5
click at [1050, 36] on link "close" at bounding box center [1056, 36] width 20 height 20
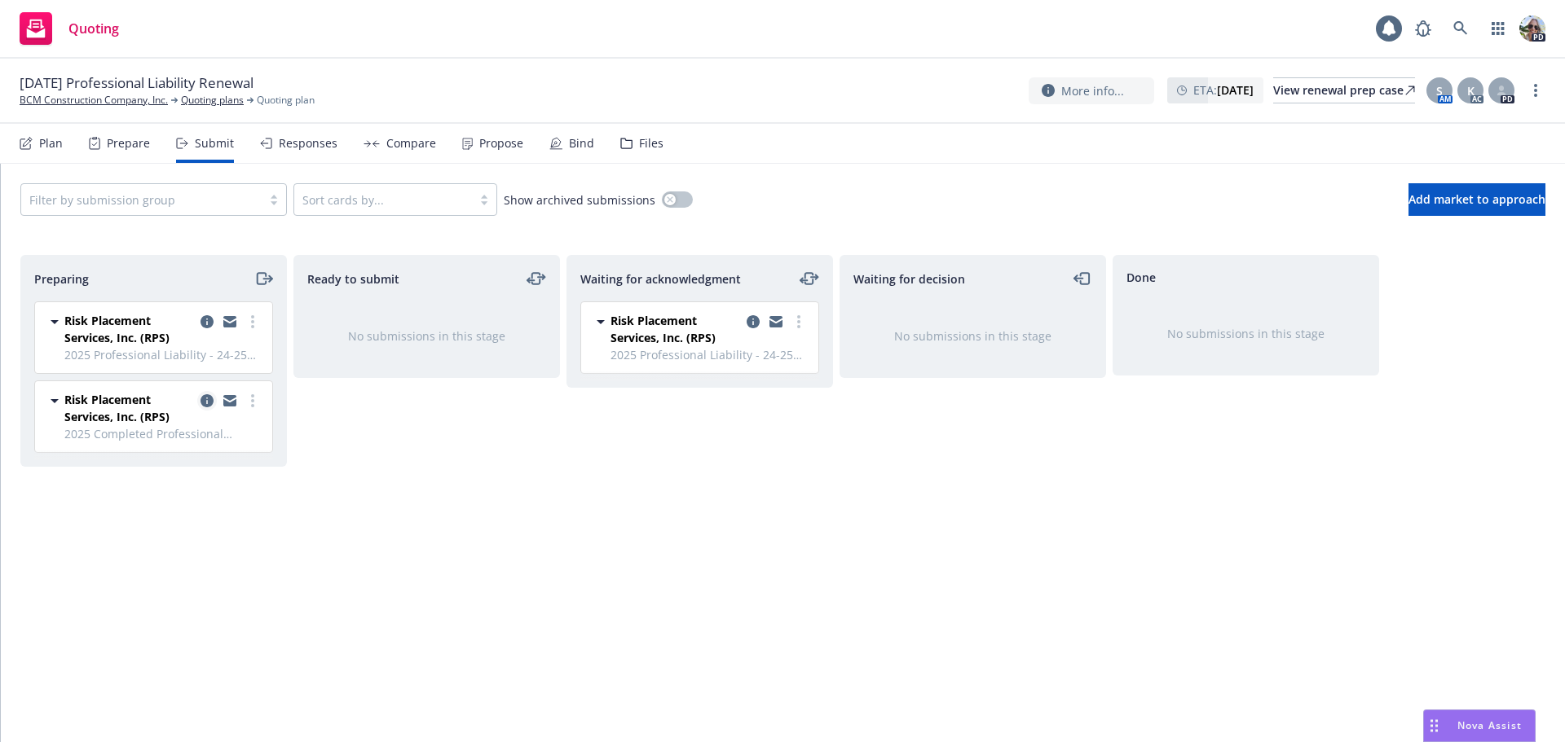
click at [205, 400] on icon "copy logging email" at bounding box center [206, 400] width 13 height 13
